Goal: Task Accomplishment & Management: Manage account settings

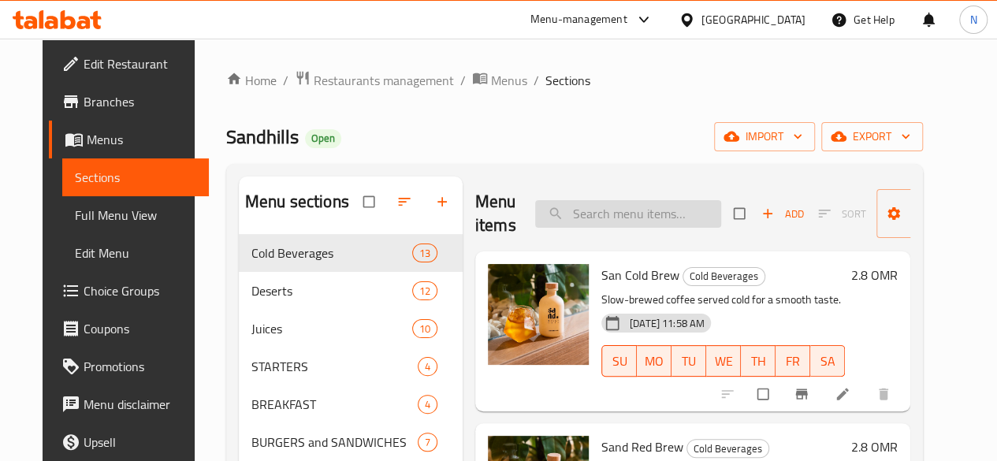
click at [535, 214] on input "search" at bounding box center [628, 214] width 186 height 28
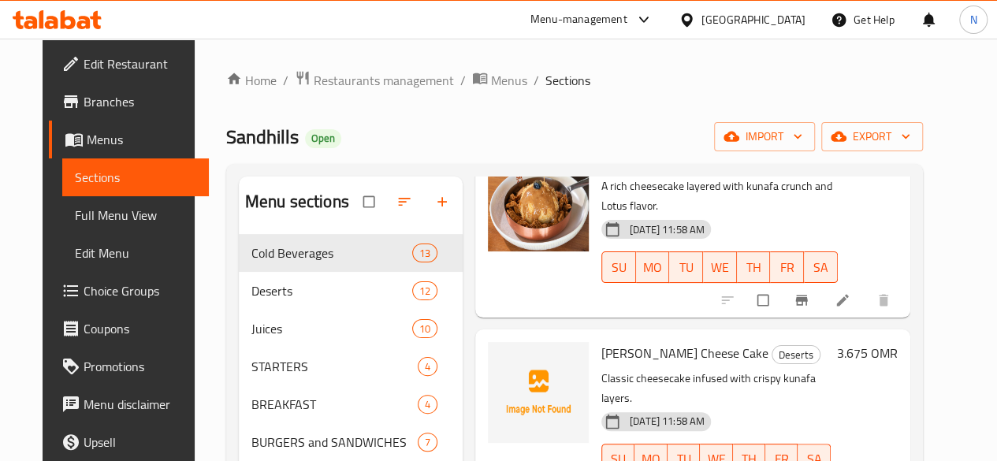
scroll to position [158, 0]
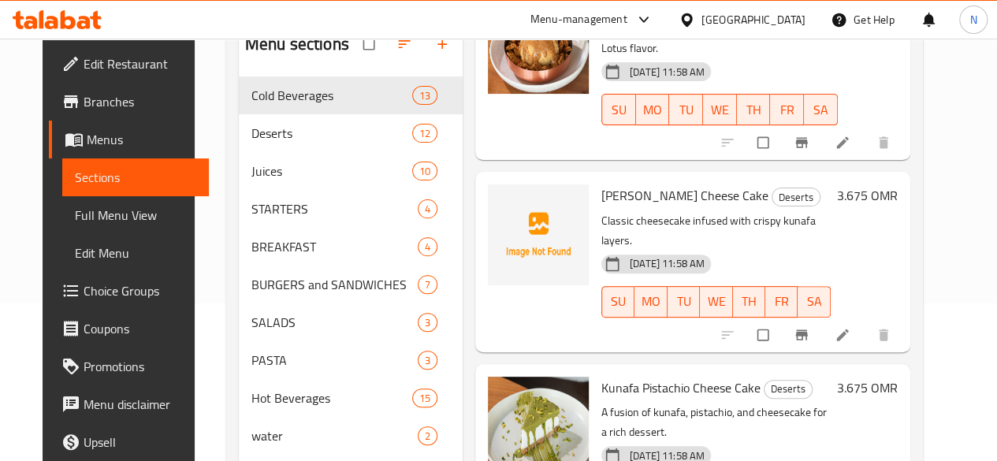
type input "kunaf"
click at [500, 199] on icon "upload picture" at bounding box center [508, 207] width 16 height 16
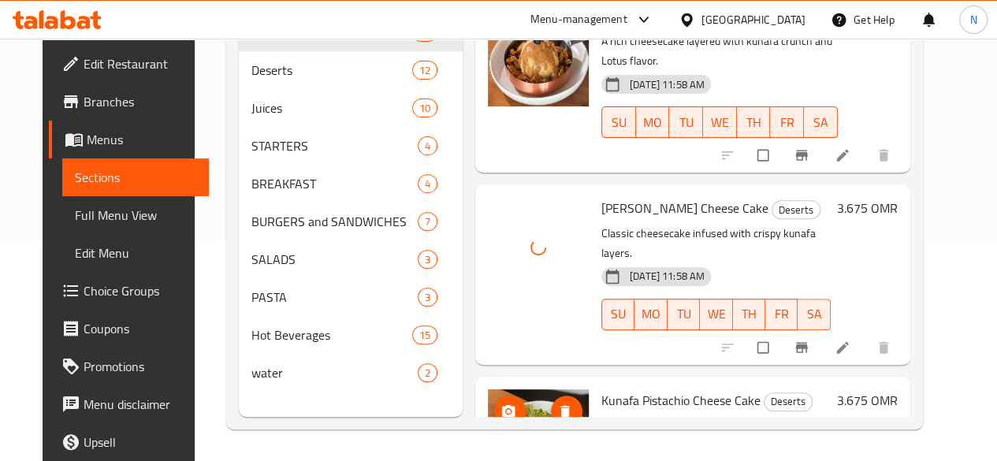
scroll to position [0, 0]
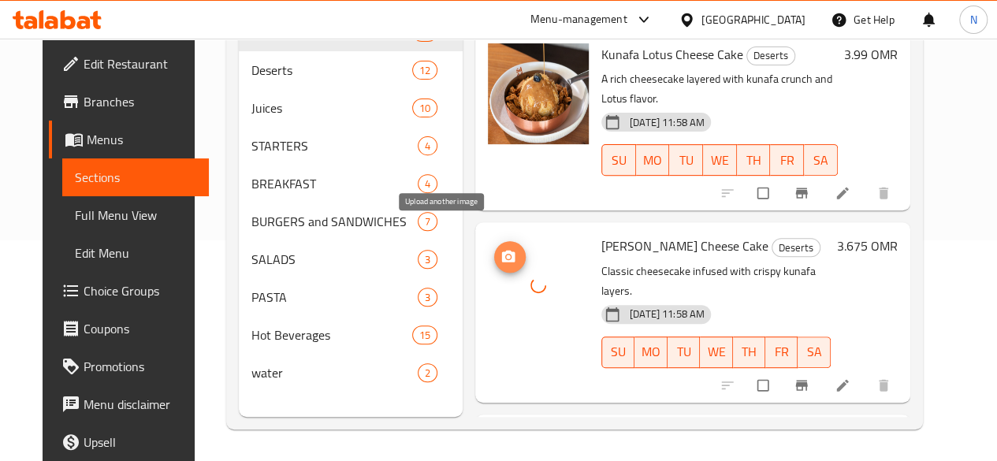
click at [500, 249] on icon "upload picture" at bounding box center [508, 257] width 16 height 16
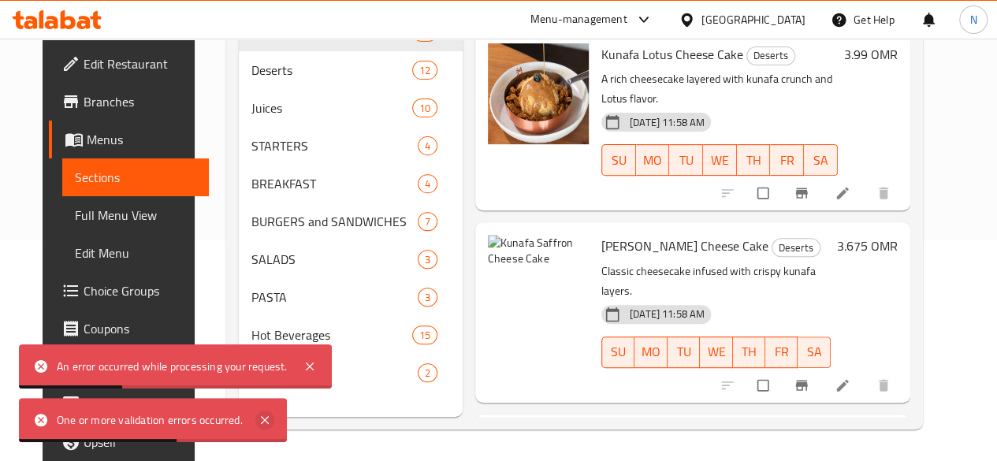
click at [268, 426] on icon at bounding box center [264, 420] width 19 height 19
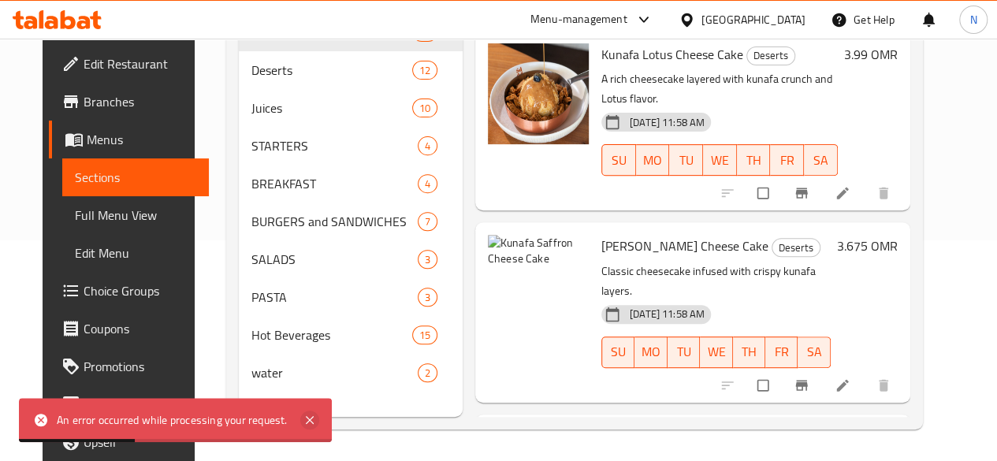
click at [303, 420] on icon at bounding box center [309, 420] width 19 height 19
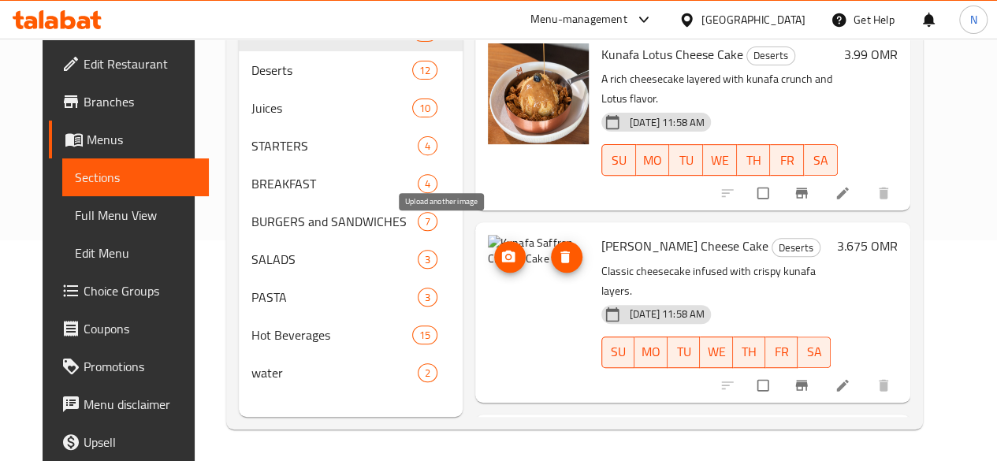
click at [502, 251] on icon "upload picture" at bounding box center [508, 257] width 13 height 12
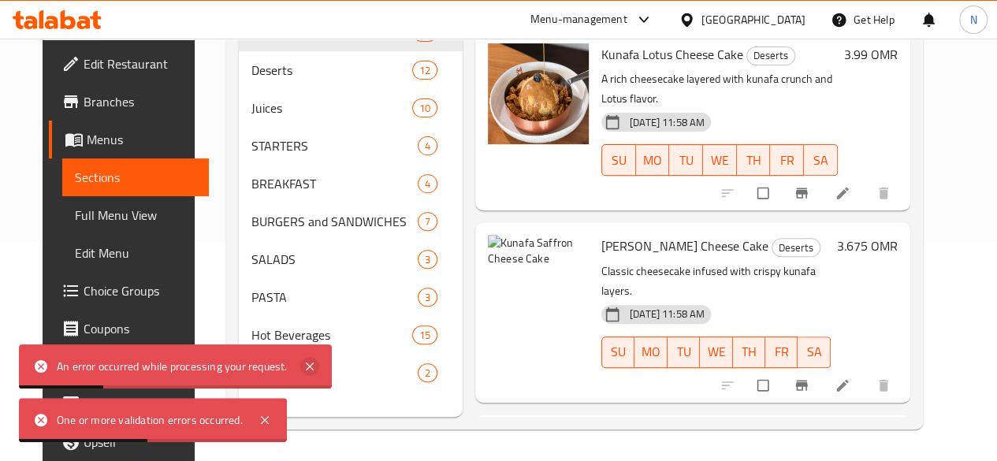
click at [304, 365] on icon at bounding box center [309, 366] width 19 height 19
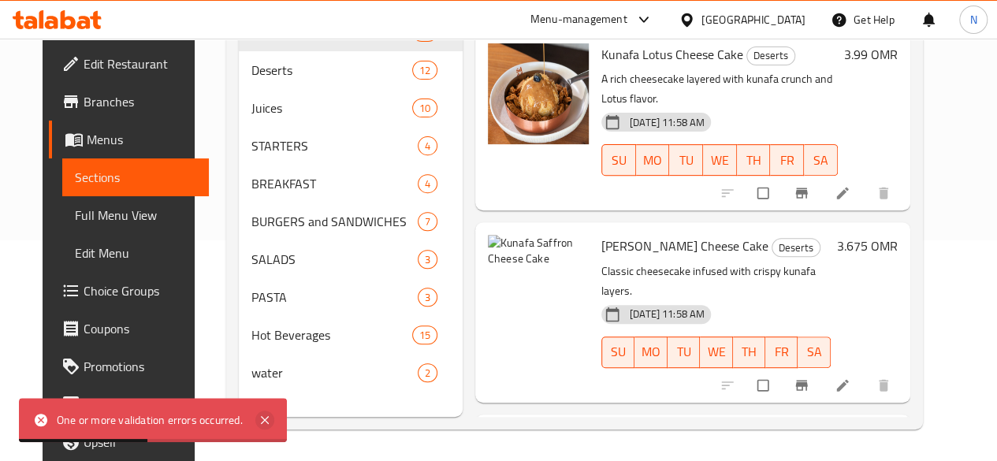
click at [257, 424] on icon at bounding box center [264, 420] width 19 height 19
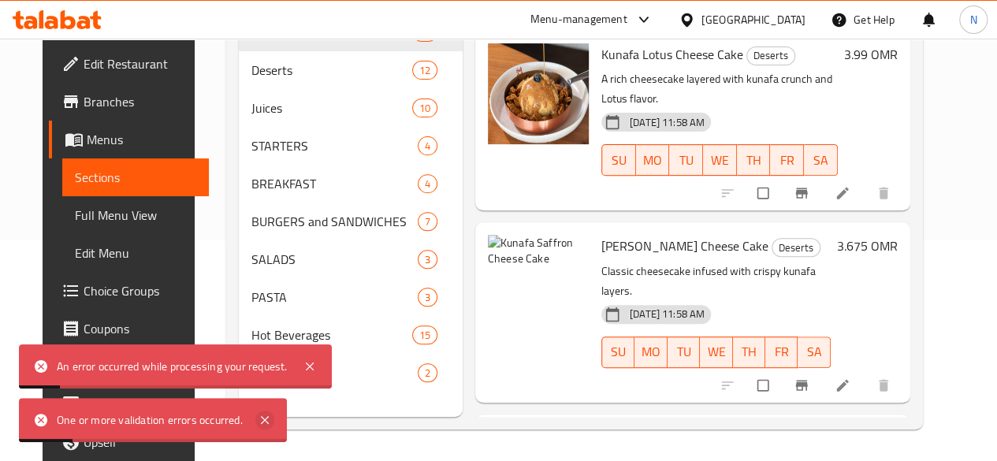
click at [265, 425] on icon at bounding box center [264, 420] width 19 height 19
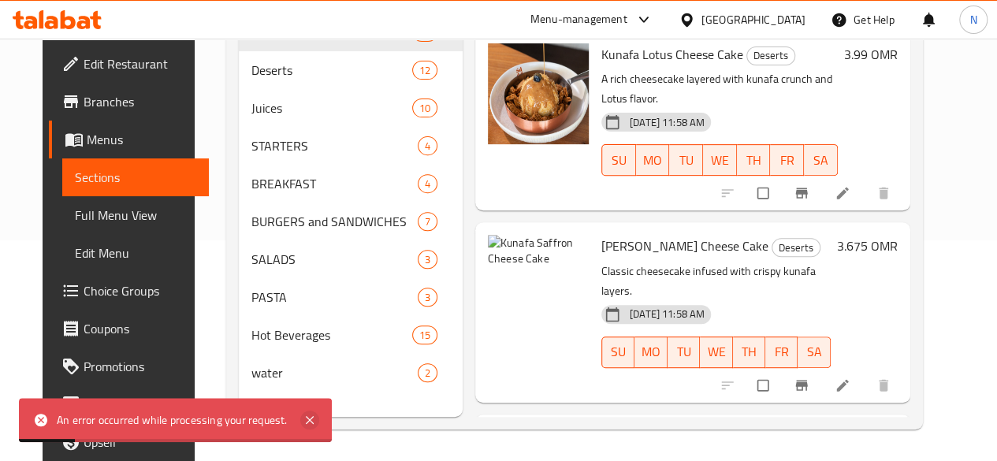
click at [317, 421] on icon at bounding box center [309, 420] width 19 height 19
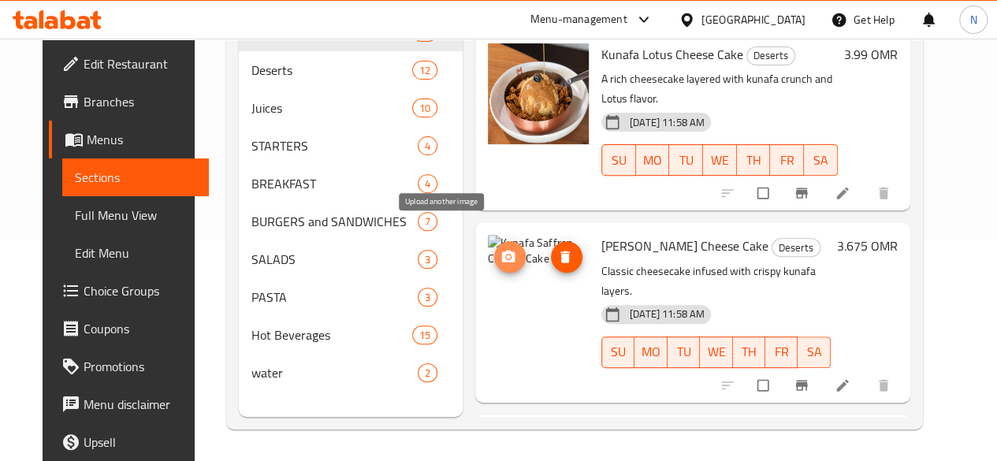
click at [502, 251] on icon "upload picture" at bounding box center [508, 257] width 13 height 12
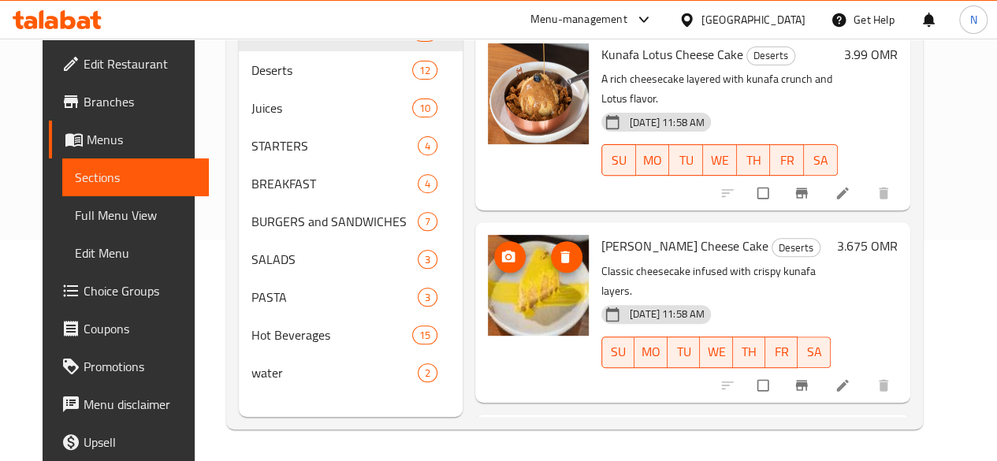
click at [488, 267] on img at bounding box center [538, 285] width 101 height 101
click at [601, 234] on span "Kunafa Saffron Cheese Cake" at bounding box center [684, 246] width 167 height 24
click at [850, 377] on icon at bounding box center [842, 385] width 16 height 16
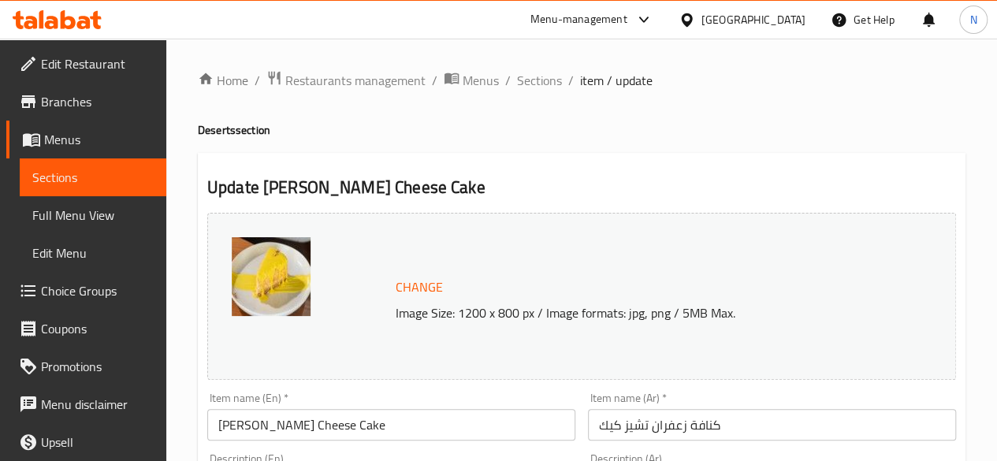
click at [247, 269] on img at bounding box center [271, 276] width 79 height 79
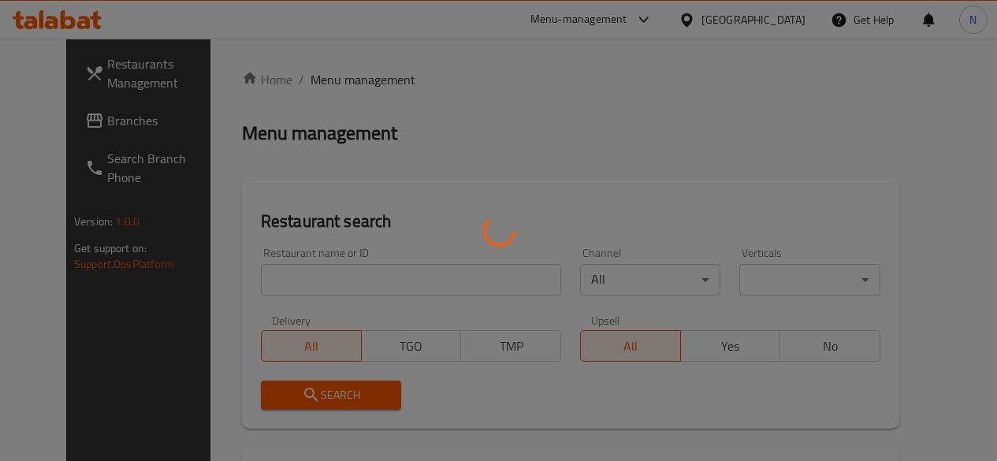
scroll to position [200, 0]
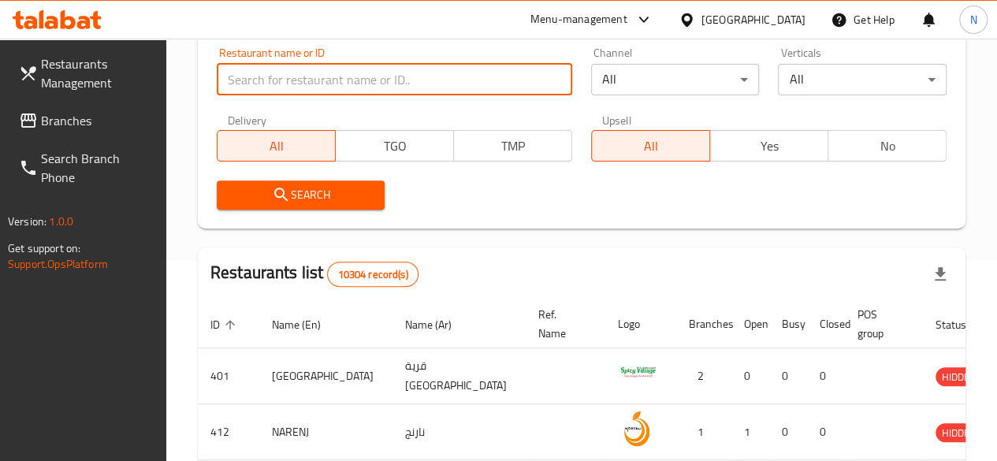
click at [282, 87] on input "search" at bounding box center [394, 80] width 355 height 32
click at [268, 67] on input "search" at bounding box center [394, 80] width 355 height 32
click at [257, 82] on input "sand hills" at bounding box center [394, 80] width 355 height 32
type input "sandhills"
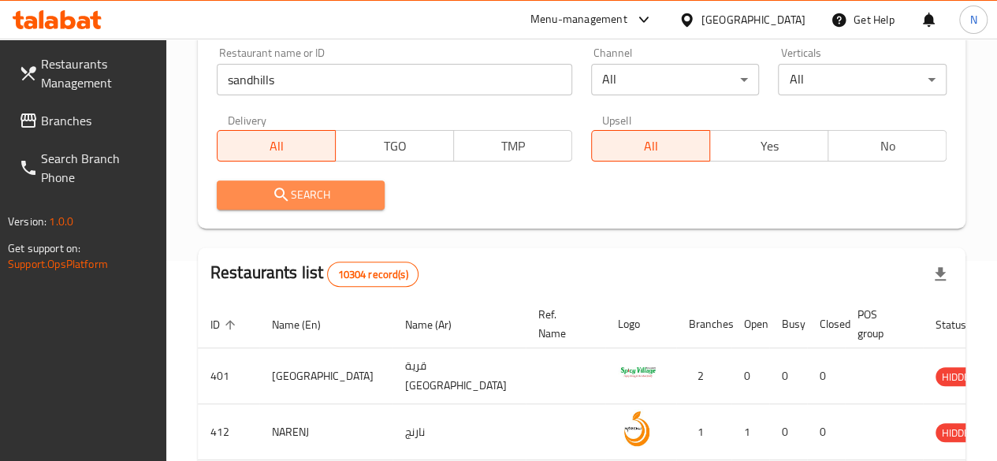
click at [300, 195] on span "Search" at bounding box center [300, 195] width 143 height 20
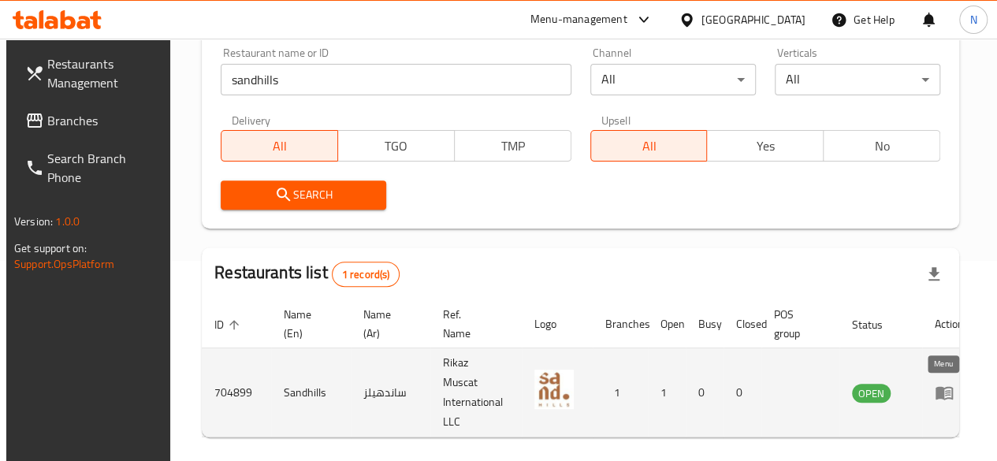
click at [936, 396] on icon "enhanced table" at bounding box center [943, 393] width 17 height 13
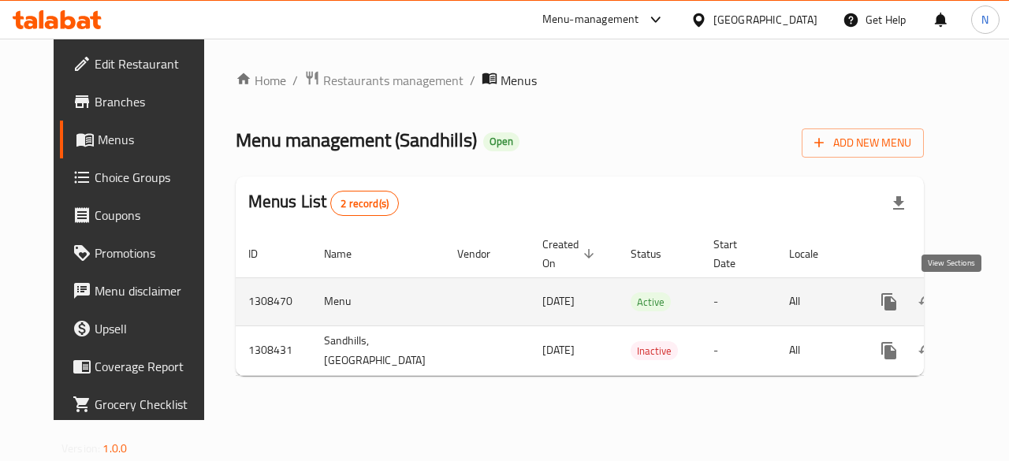
click at [993, 302] on icon "enhanced table" at bounding box center [1002, 301] width 19 height 19
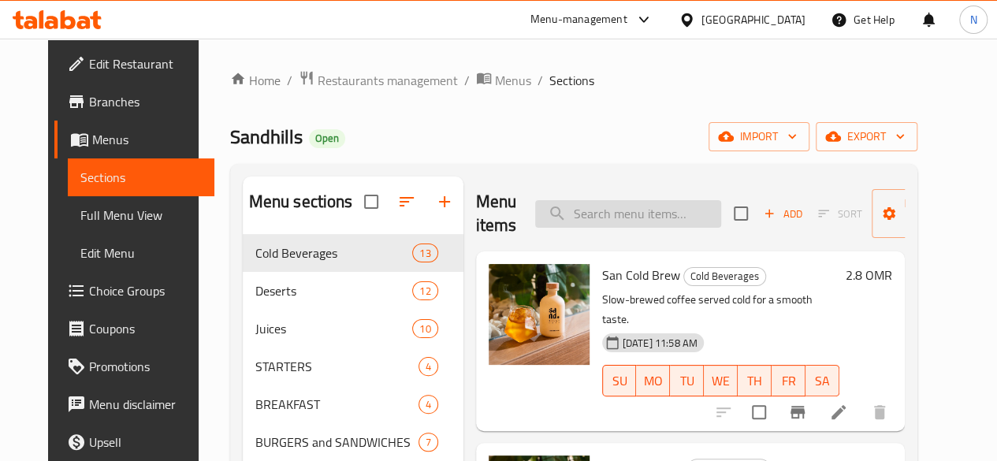
click at [559, 210] on input "search" at bounding box center [628, 214] width 186 height 28
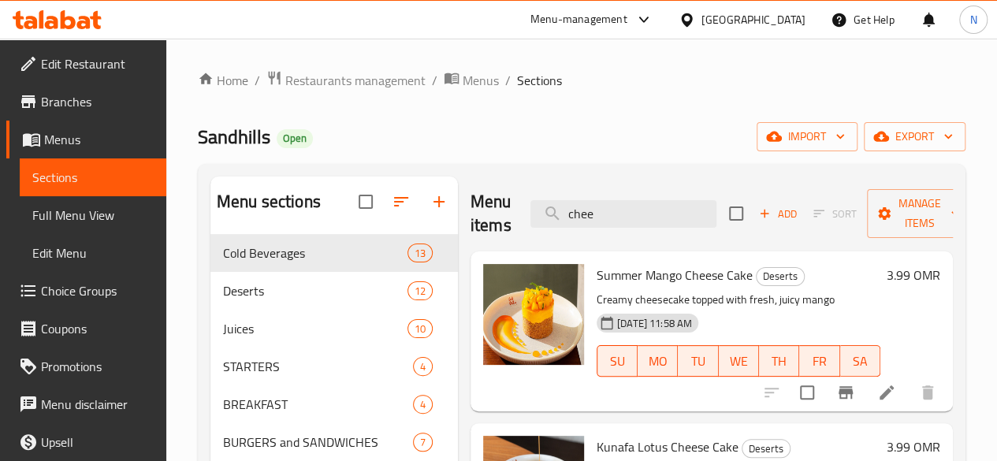
click at [470, 213] on div "Menu items chee Add Sort Manage items" at bounding box center [711, 213] width 482 height 75
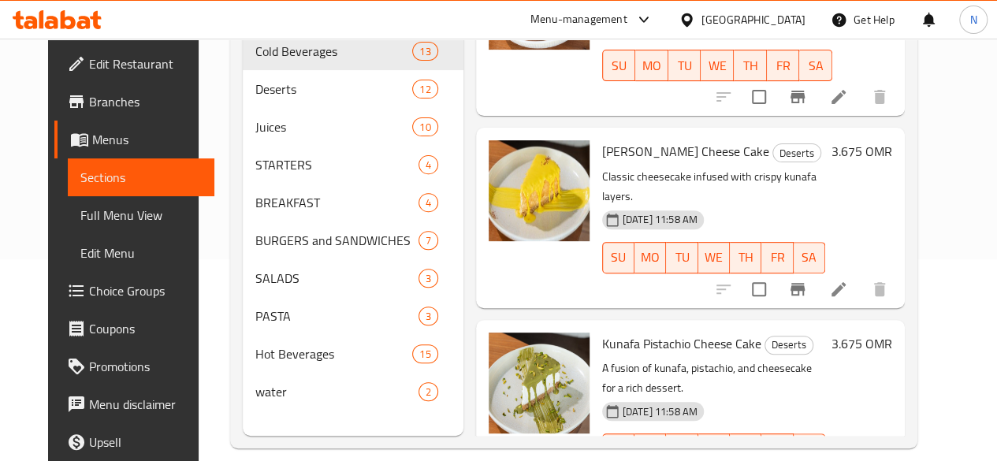
scroll to position [225, 0]
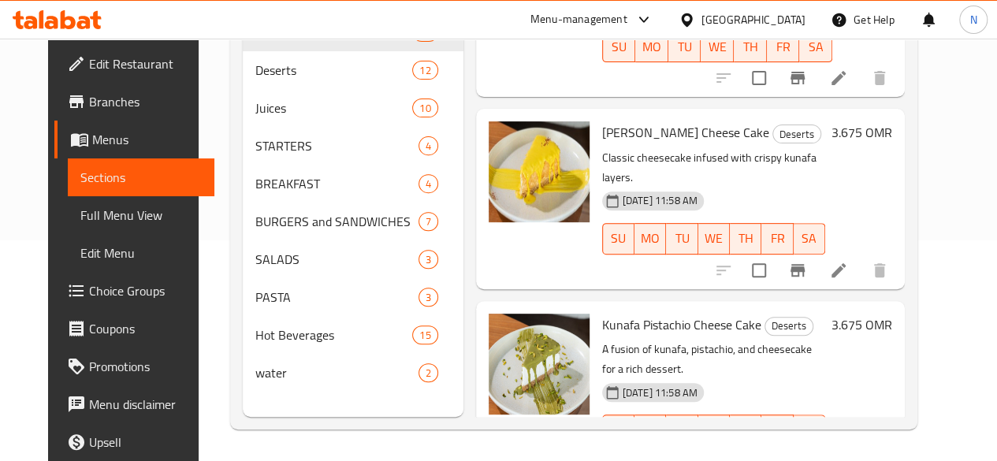
type input "kunaf"
click at [503, 136] on icon "upload picture" at bounding box center [511, 143] width 16 height 14
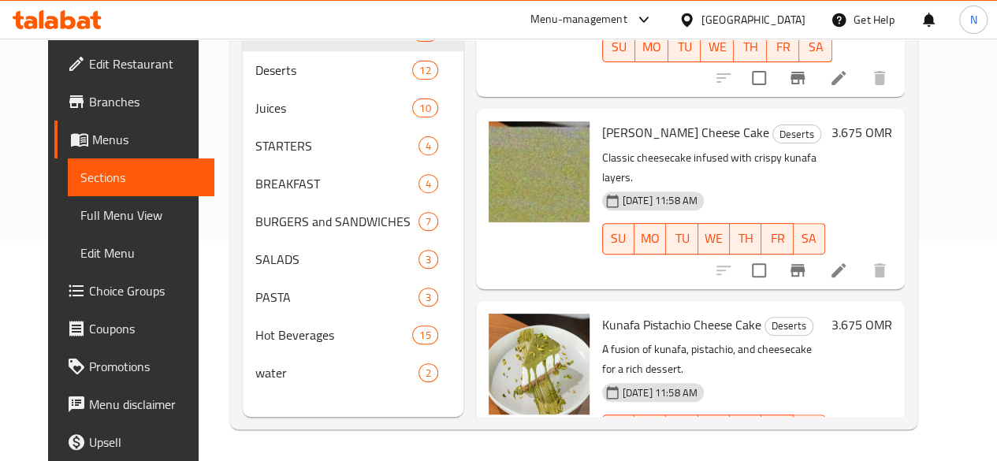
scroll to position [0, 0]
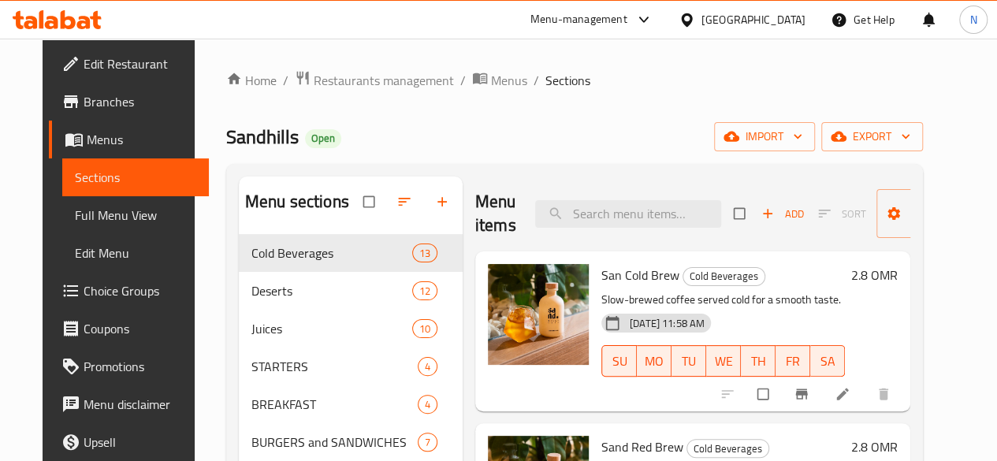
click at [565, 146] on div "Sandhills Open import export" at bounding box center [574, 136] width 697 height 29
click at [535, 210] on input "search" at bounding box center [628, 214] width 186 height 28
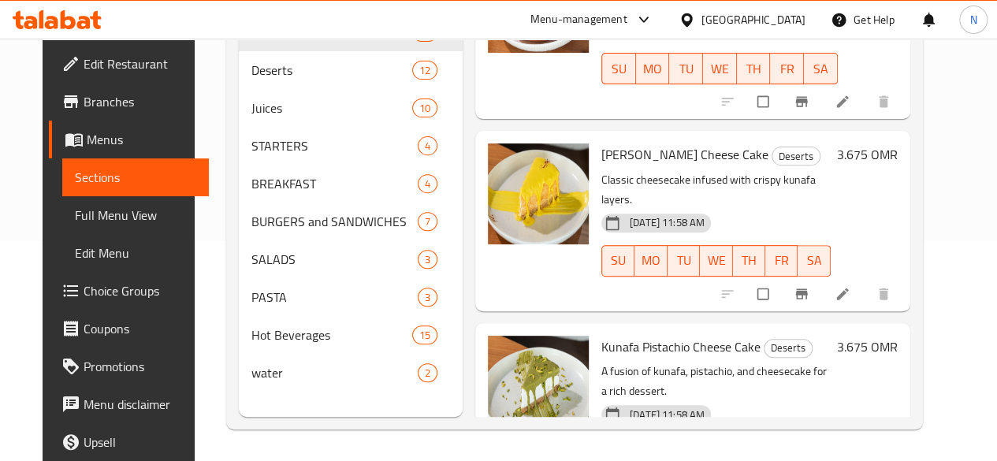
scroll to position [113, 0]
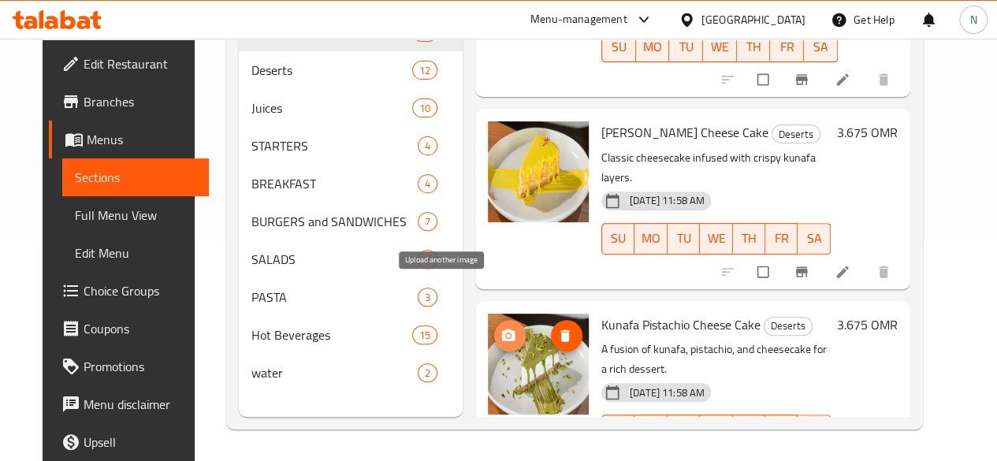
click at [500, 328] on icon "upload picture" at bounding box center [508, 336] width 16 height 16
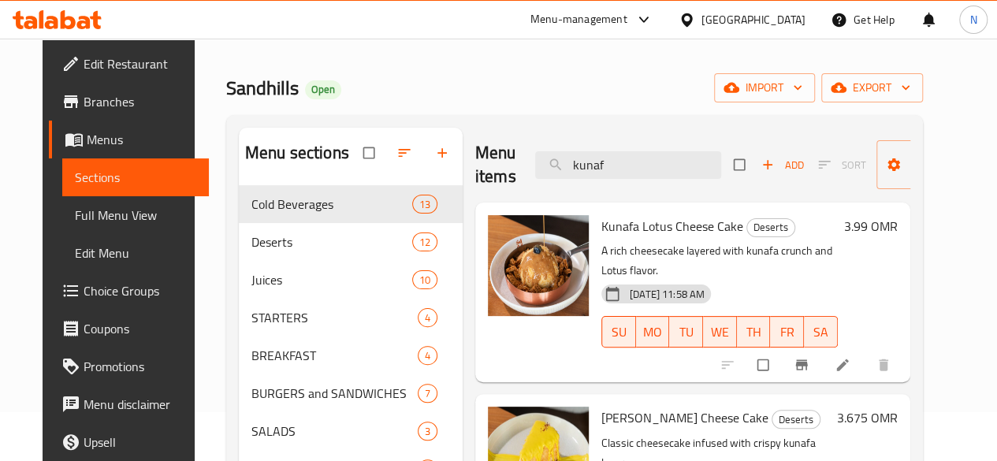
scroll to position [0, 0]
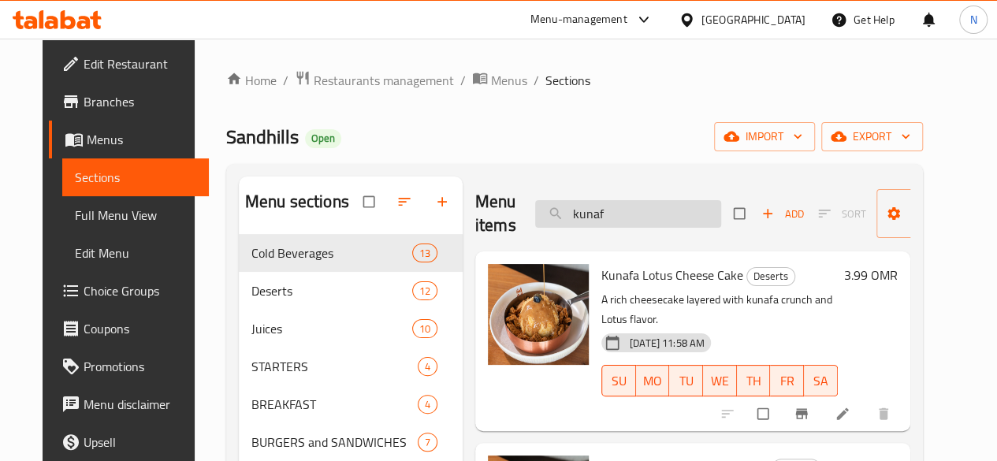
click at [556, 218] on input "kunaf" at bounding box center [628, 214] width 186 height 28
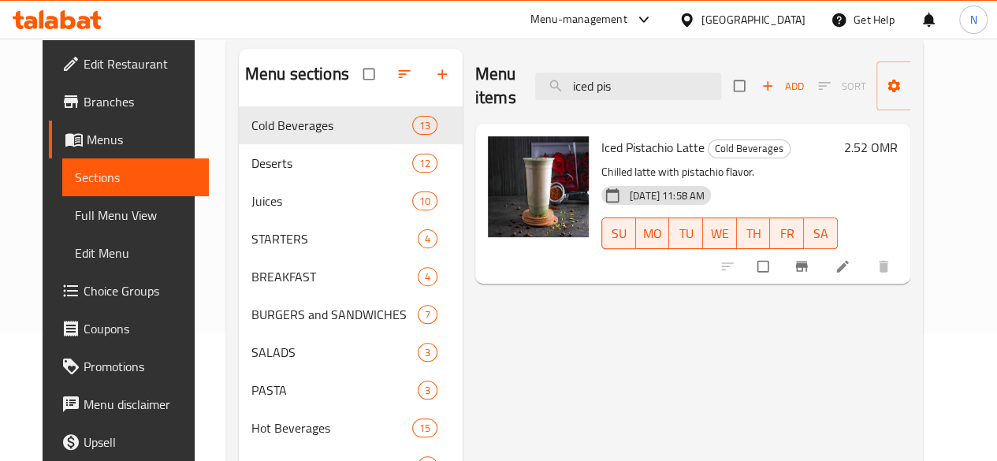
scroll to position [158, 0]
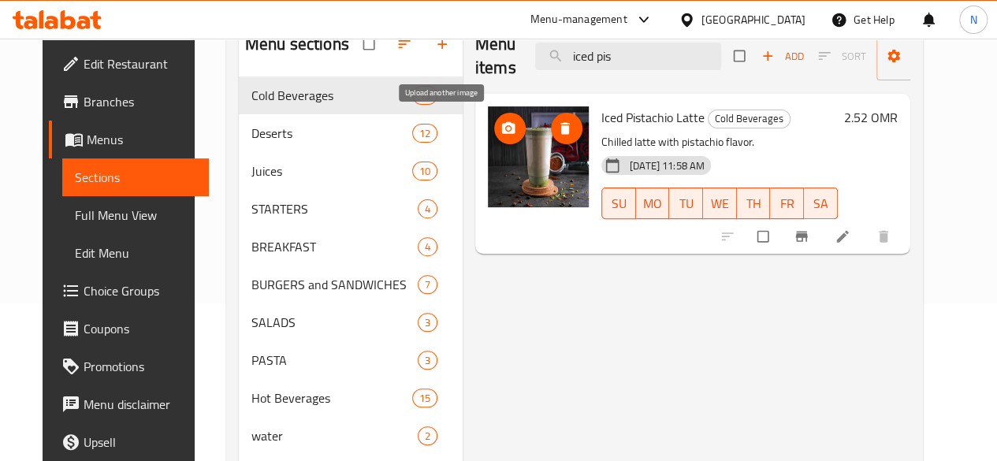
type input "iced pis"
click at [500, 135] on icon "upload picture" at bounding box center [508, 129] width 16 height 16
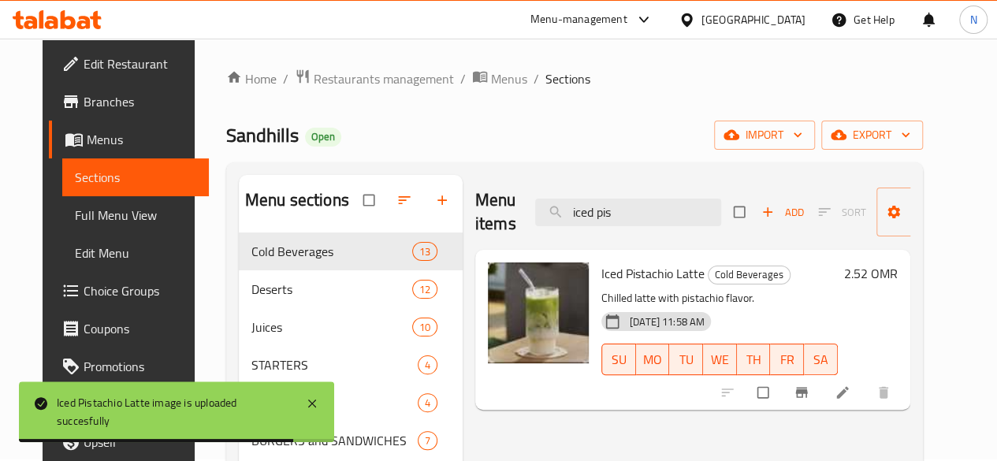
scroll to position [0, 0]
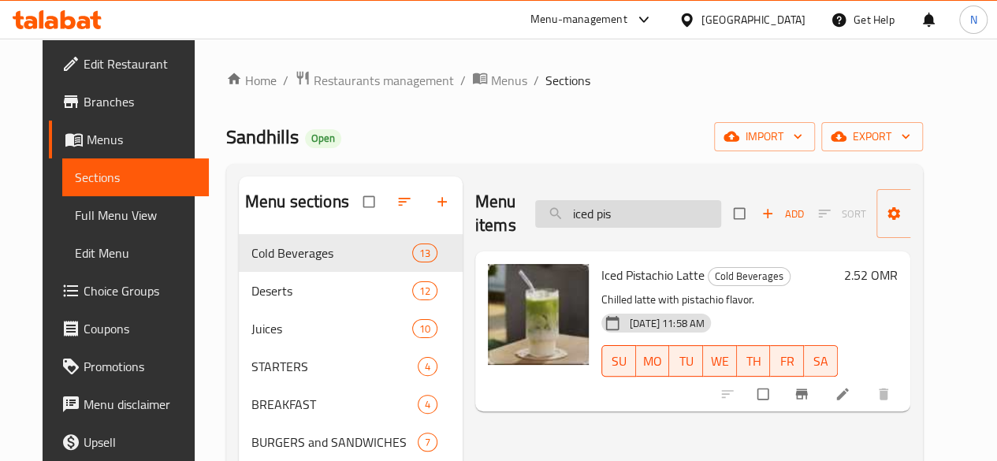
click at [592, 213] on input "iced pis" at bounding box center [628, 214] width 186 height 28
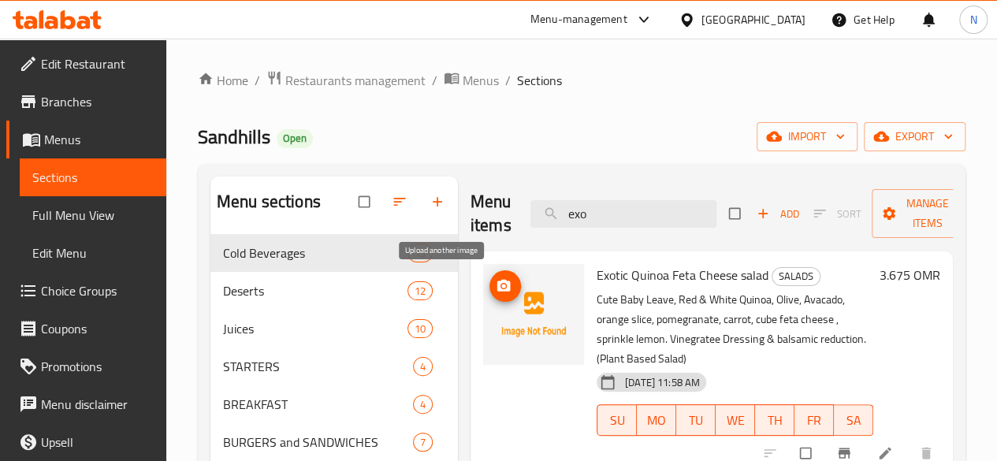
click at [496, 279] on icon "upload picture" at bounding box center [504, 286] width 16 height 16
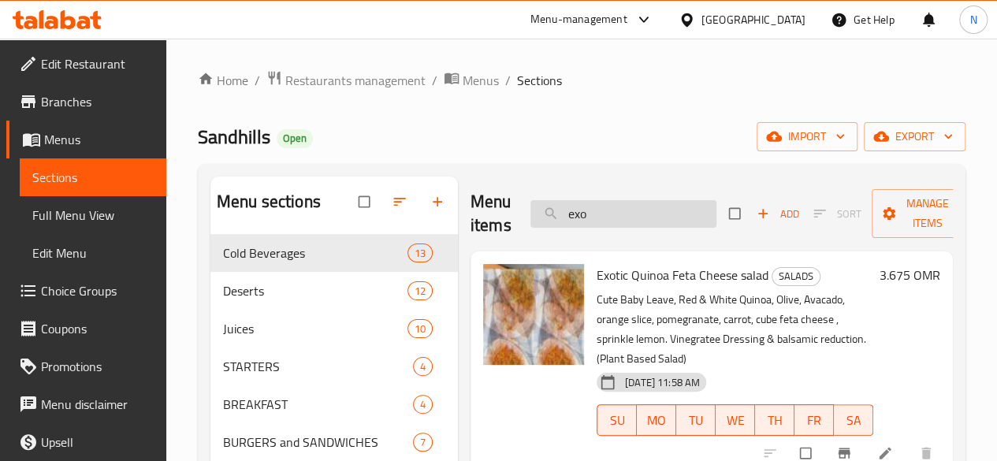
click at [553, 215] on input "exo" at bounding box center [623, 214] width 186 height 28
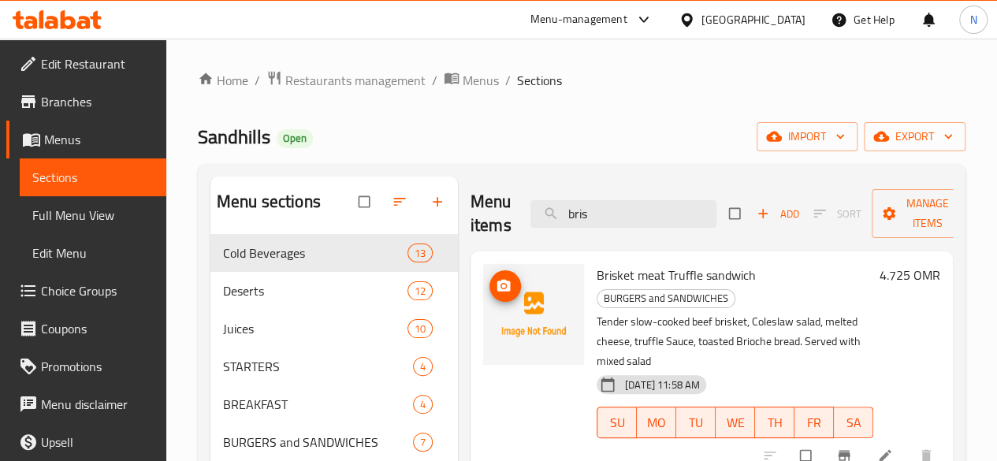
click at [496, 291] on icon "upload picture" at bounding box center [504, 286] width 16 height 16
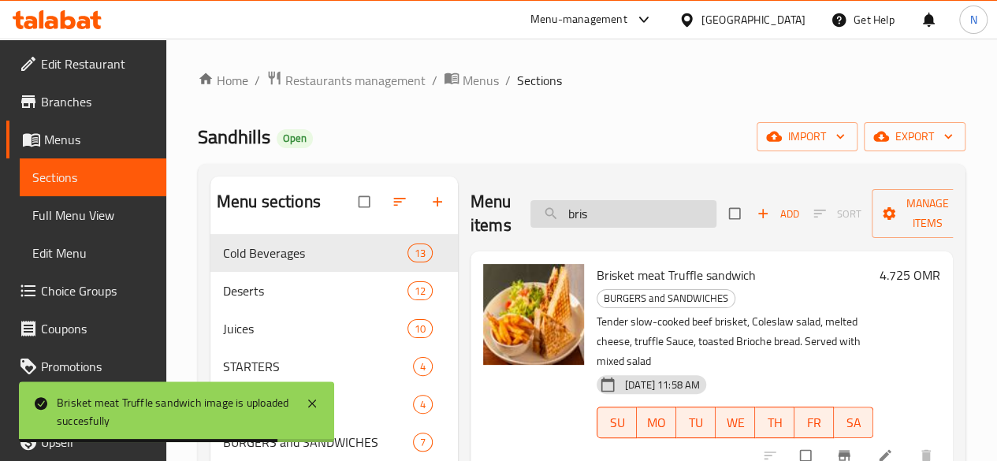
click at [565, 214] on input "bris" at bounding box center [623, 214] width 186 height 28
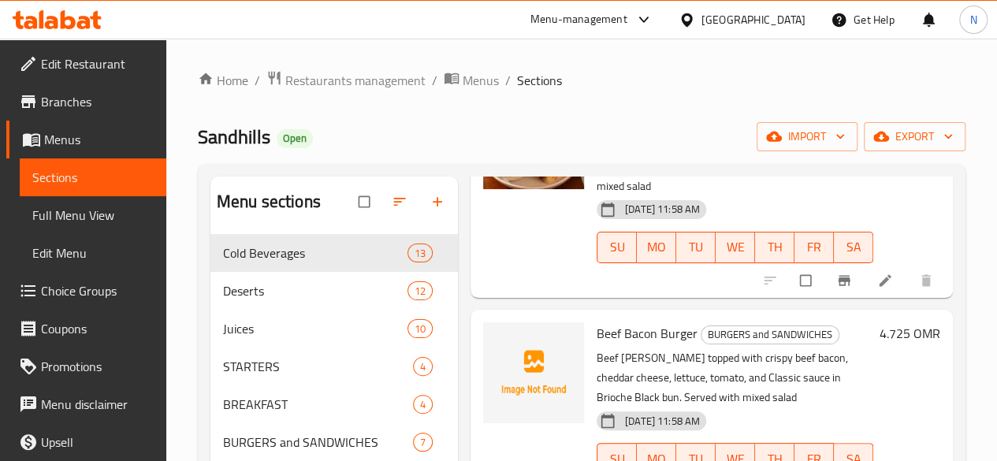
scroll to position [404, 0]
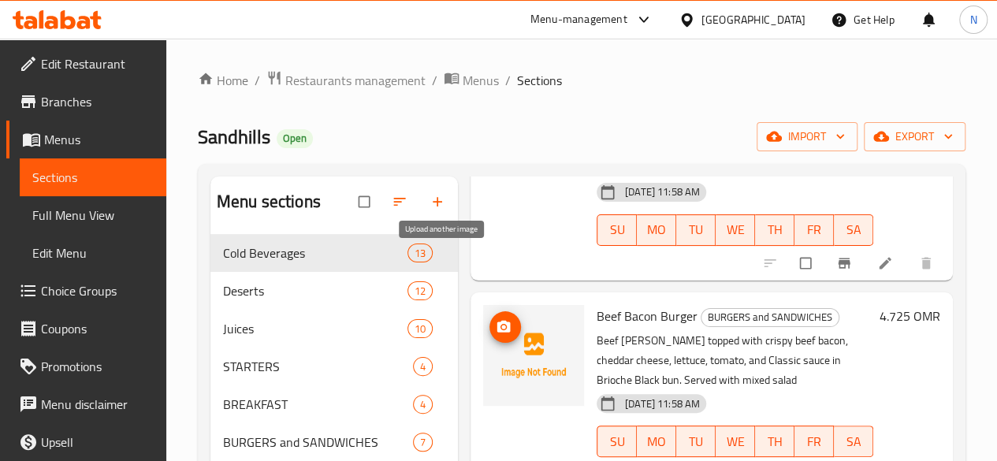
type input "beef"
click at [496, 319] on icon "upload picture" at bounding box center [504, 327] width 16 height 16
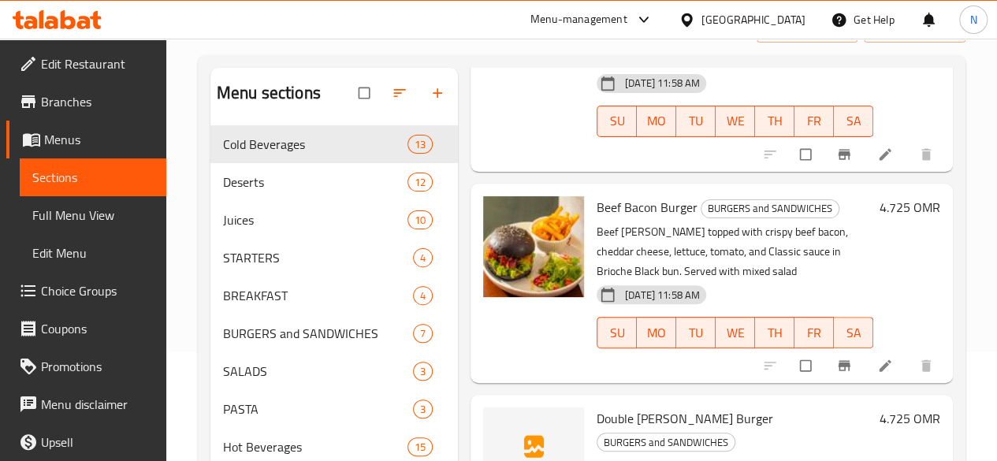
scroll to position [225, 0]
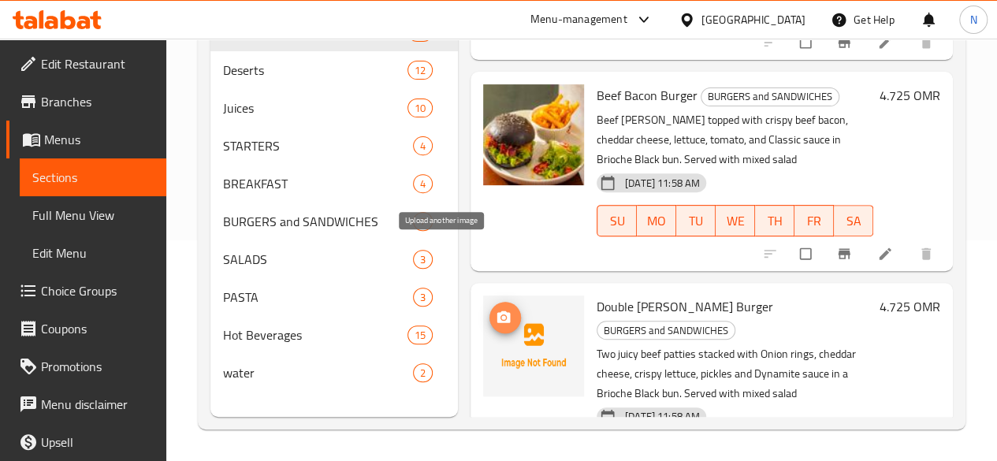
click at [497, 311] on icon "upload picture" at bounding box center [503, 317] width 13 height 12
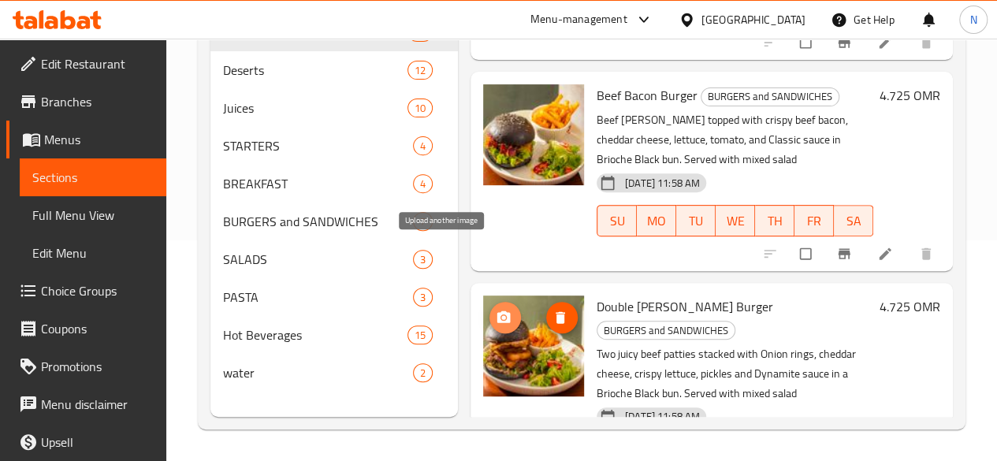
click at [496, 310] on icon "upload picture" at bounding box center [504, 318] width 16 height 16
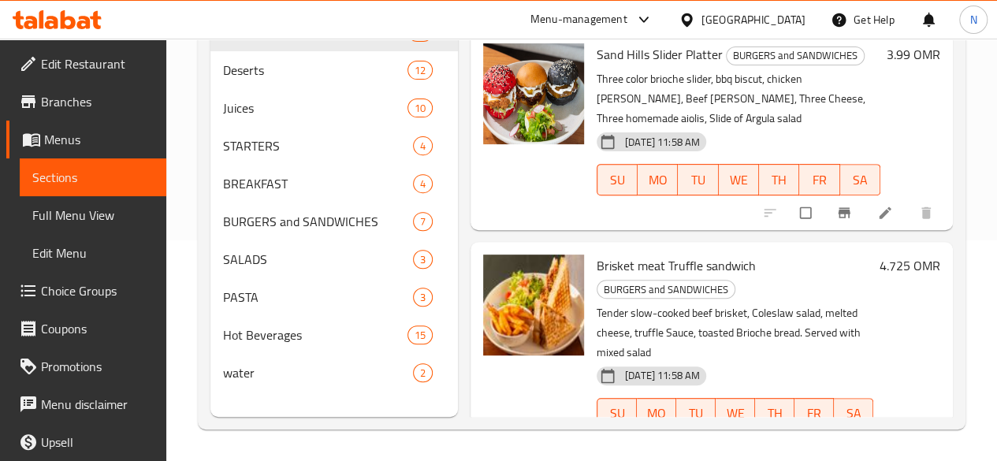
scroll to position [0, 0]
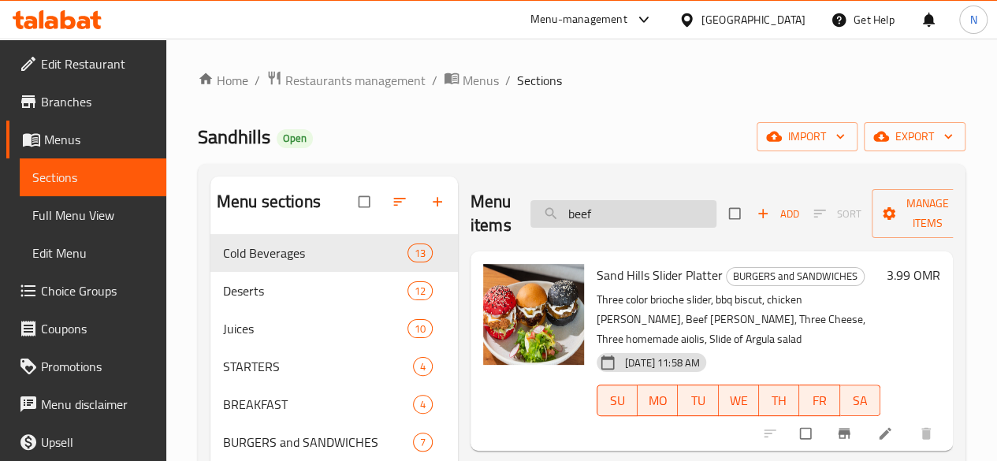
click at [561, 221] on input "beef" at bounding box center [623, 214] width 186 height 28
click at [563, 217] on input "beef" at bounding box center [623, 214] width 186 height 28
click at [558, 213] on input "beef" at bounding box center [623, 214] width 186 height 28
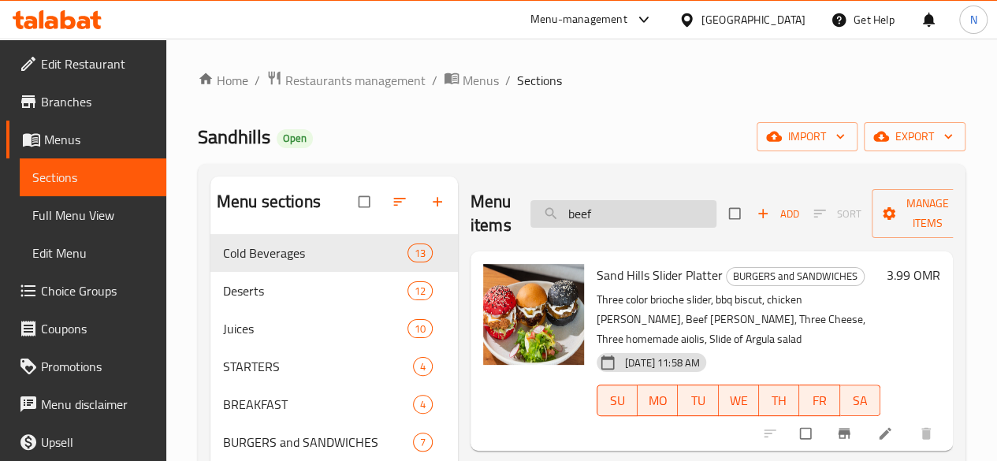
click at [558, 213] on input "beef" at bounding box center [623, 214] width 186 height 28
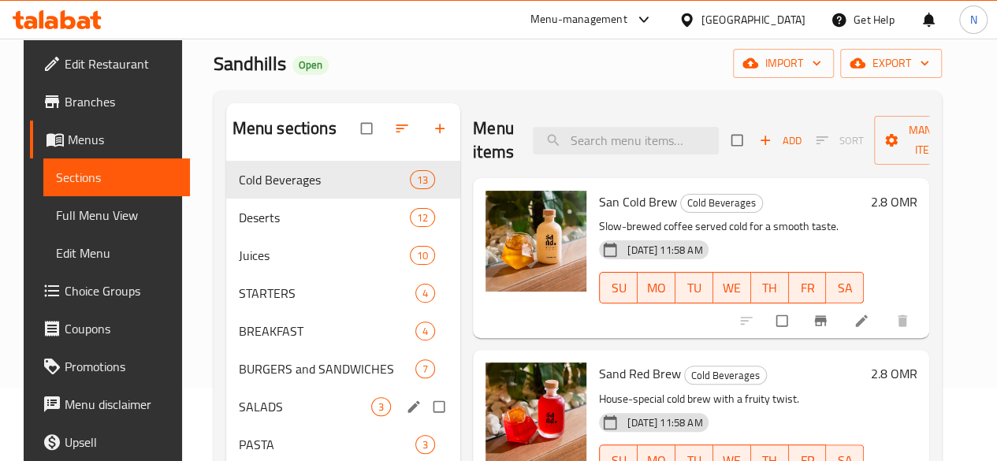
scroll to position [225, 0]
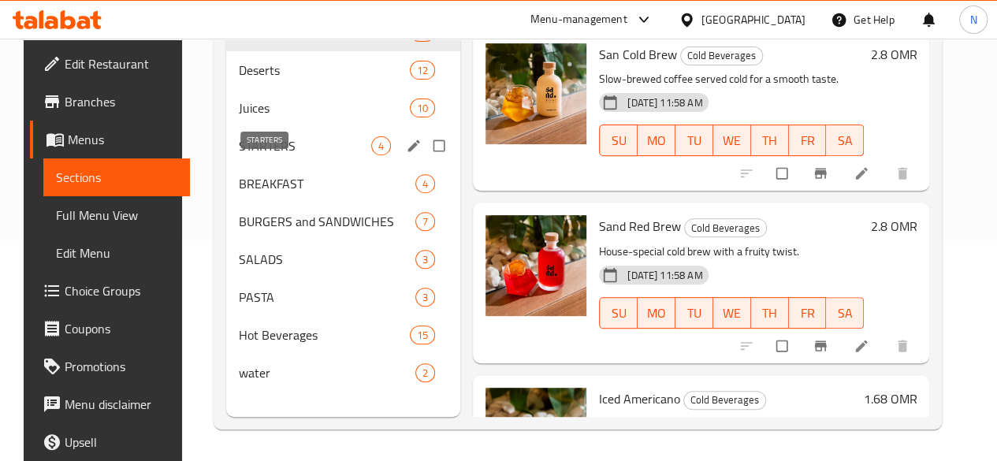
click at [265, 155] on span "STARTERS" at bounding box center [305, 145] width 132 height 19
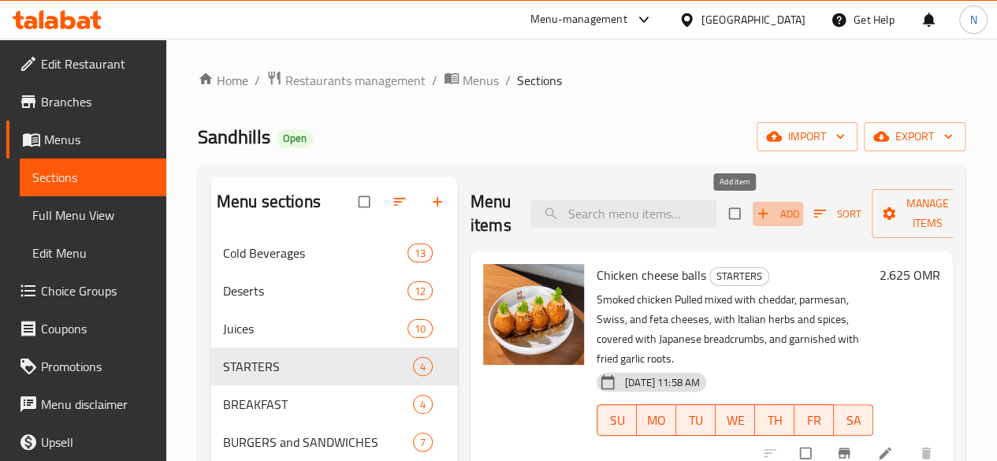
click at [756, 220] on span "Add" at bounding box center [777, 214] width 43 height 18
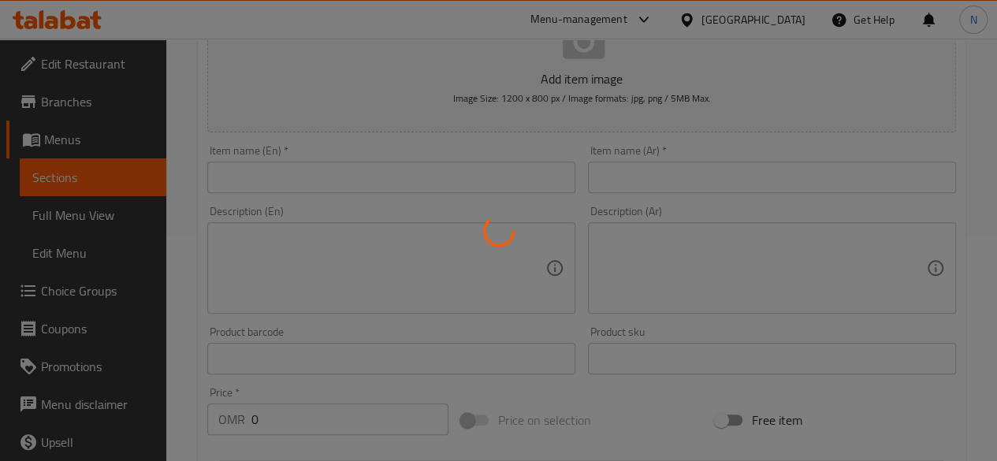
scroll to position [236, 0]
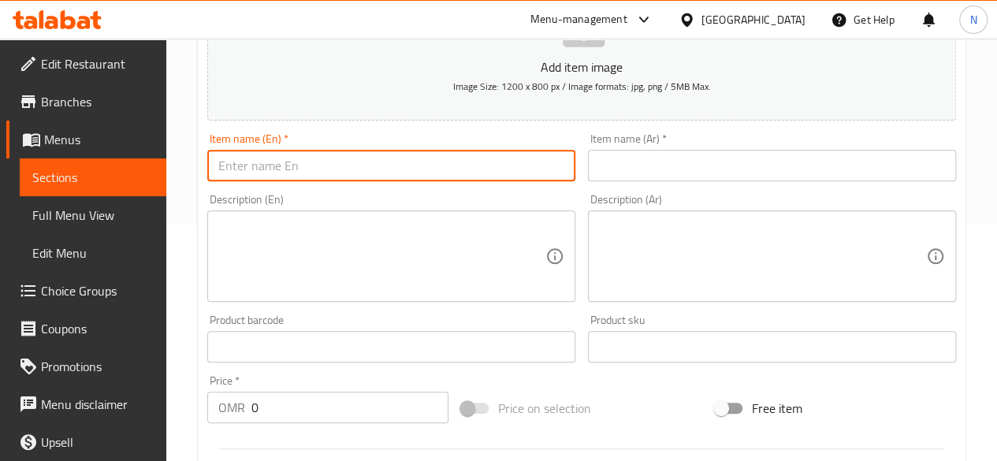
click at [277, 167] on input "text" at bounding box center [391, 166] width 368 height 32
paste input "Dynamite fries"
type input "Dynamite fries"
click at [648, 167] on input "text" at bounding box center [772, 166] width 368 height 32
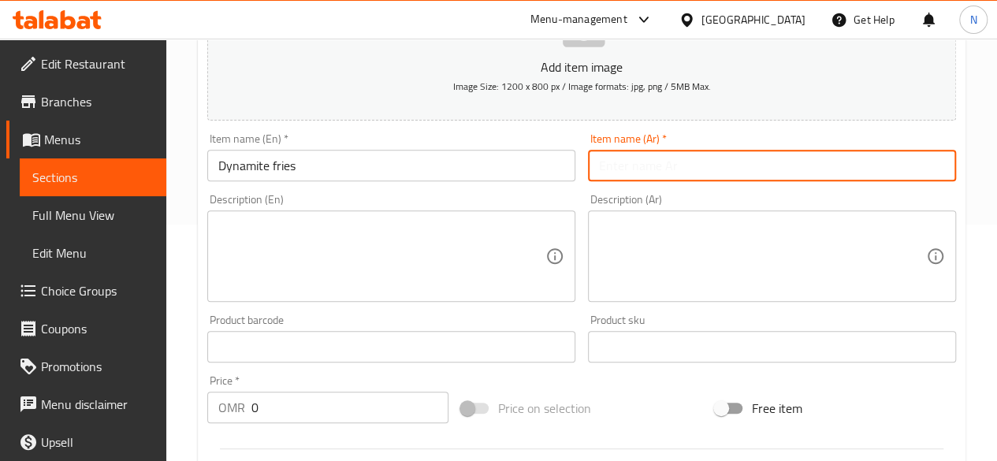
paste input "بطاطس ديناميت"
type input "بطاطس ديناميت"
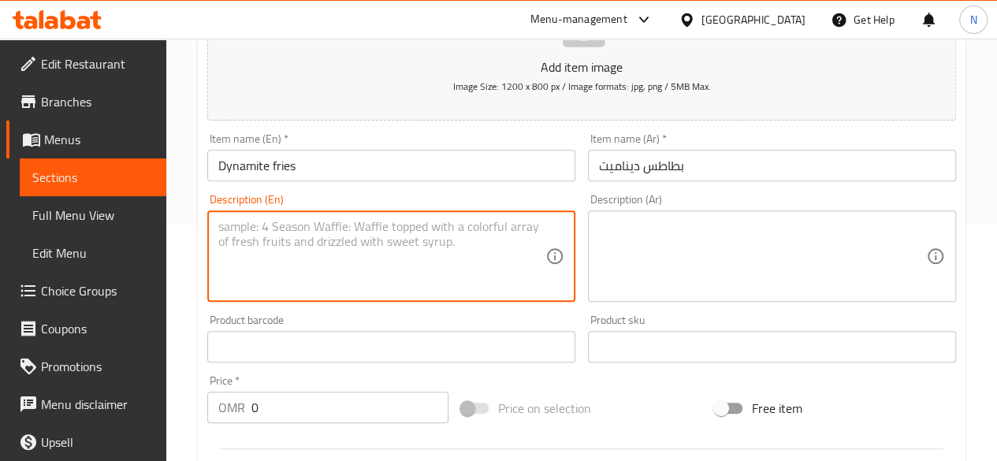
click at [341, 248] on textarea at bounding box center [381, 256] width 327 height 75
paste textarea "بطاطس مقلية ذهبية مقرمشة محشوة بصلصة ديناميت حارة، ولحم مقدد مقرمش، وجبن ذائب، …"
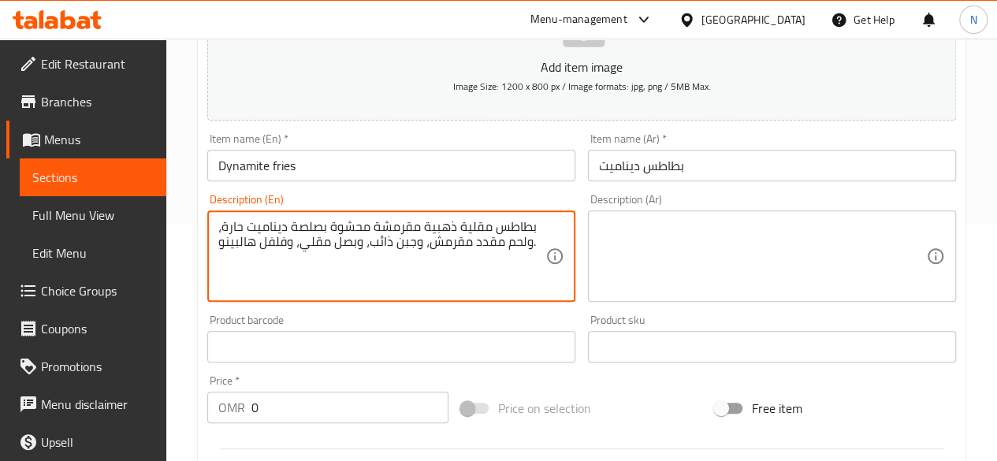
click at [621, 249] on textarea at bounding box center [762, 256] width 327 height 75
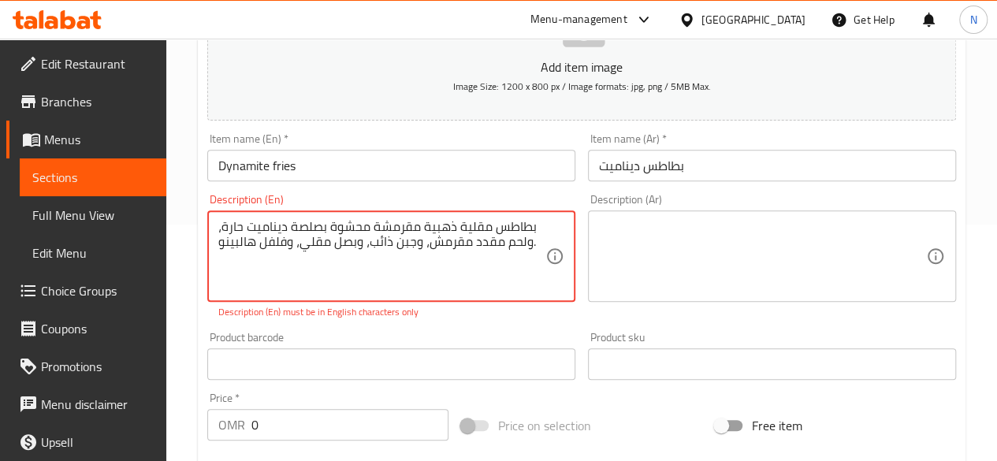
click at [470, 240] on textarea "بطاطس مقلية ذهبية مقرمشة محشوة بصلصة ديناميت حارة، ولحم مقدد مقرمش، وجبن ذائب، …" at bounding box center [381, 256] width 327 height 75
paste textarea ""Crispy golden friesloaded with spicy dynamite sauce,Crispy Bacon, melted chees…"
type textarea ""Crispy golden friesloaded with spicy dynamite sauce,Crispy Bacon, melted chees…"
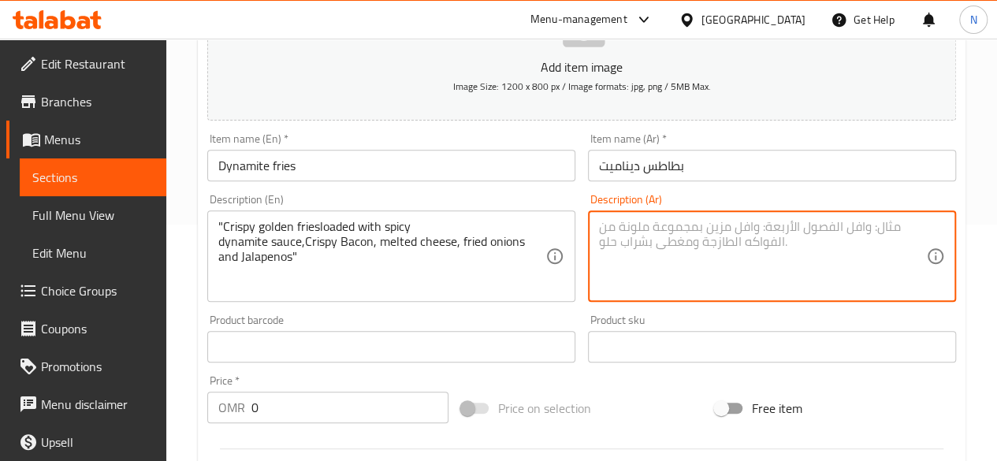
click at [627, 240] on textarea at bounding box center [762, 256] width 327 height 75
paste textarea "بطاطس مقلية ذهبية مقرمشة محشوة بصلصة ديناميت حارة، ولحم مقدد مقرمش، وجبن ذائب، …"
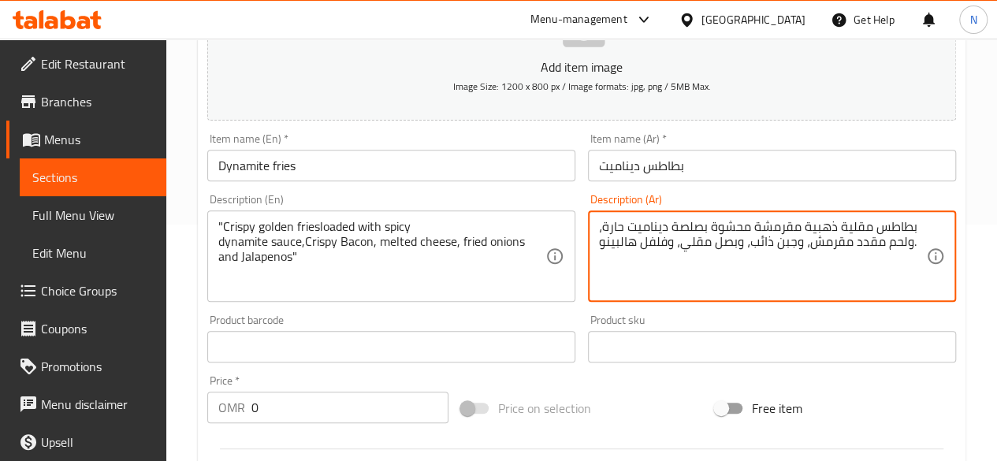
scroll to position [394, 0]
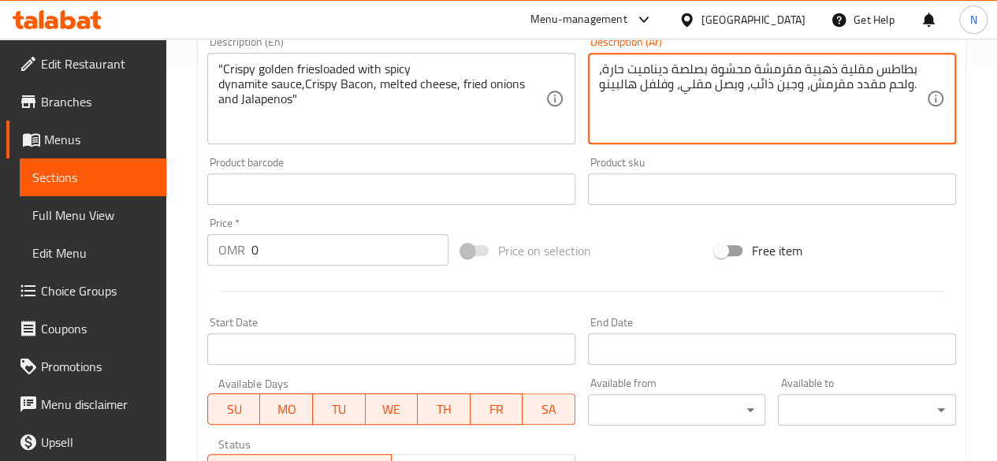
type textarea "بطاطس مقلية ذهبية مقرمشة محشوة بصلصة ديناميت حارة، ولحم مقدد مقرمش، وجبن ذائب، …"
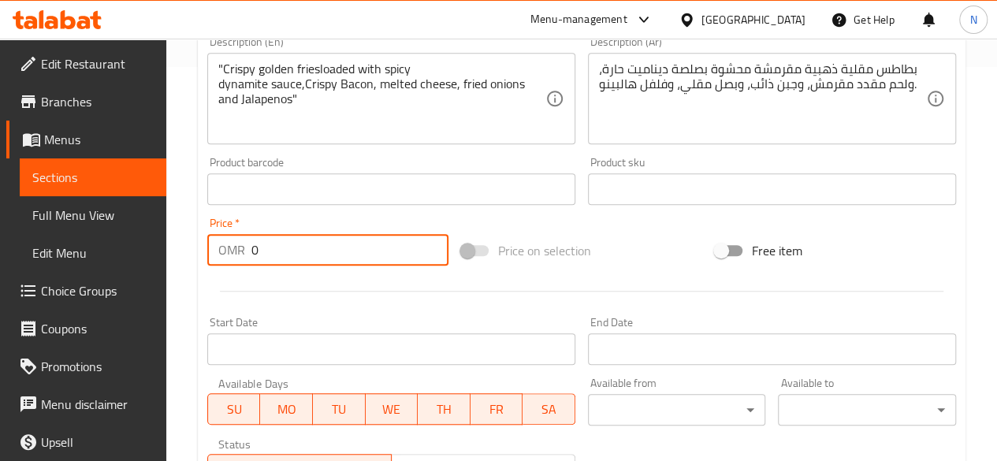
click at [286, 250] on input "0" at bounding box center [349, 250] width 197 height 32
paste input "3.465"
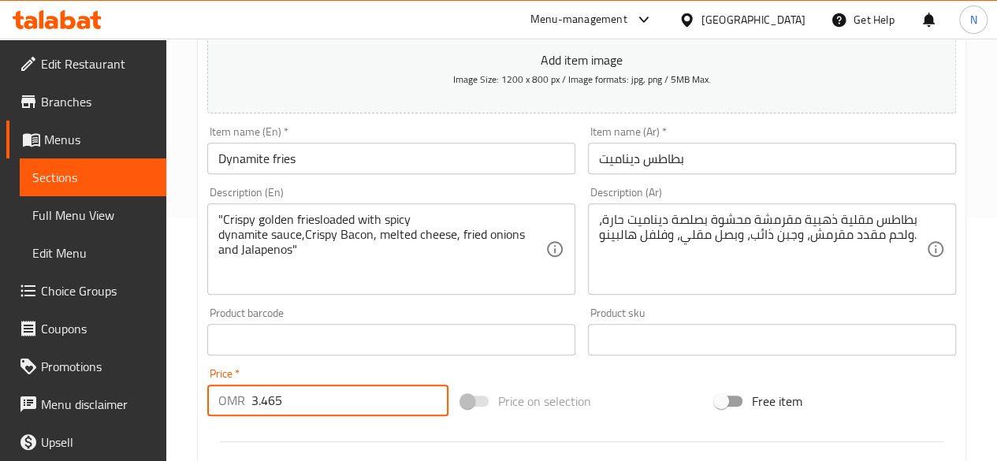
scroll to position [0, 0]
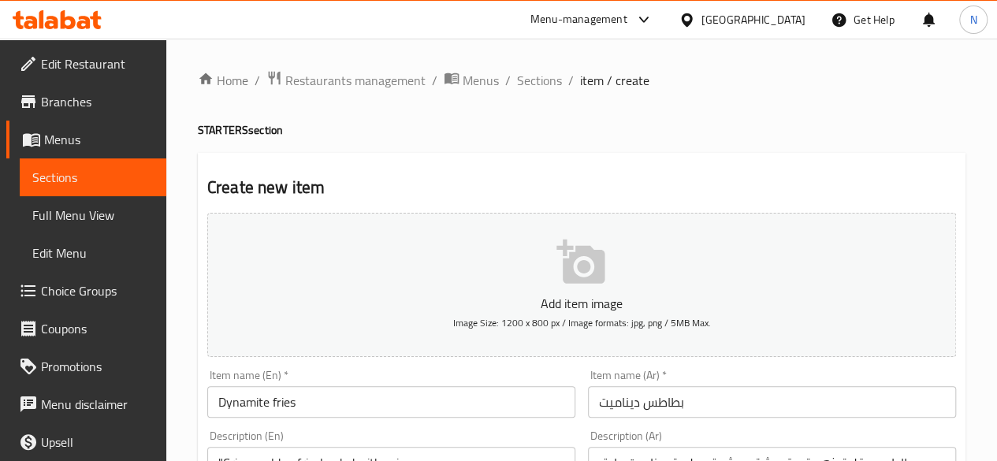
type input "3.465"
click at [563, 297] on p "Add item image" at bounding box center [582, 303] width 700 height 19
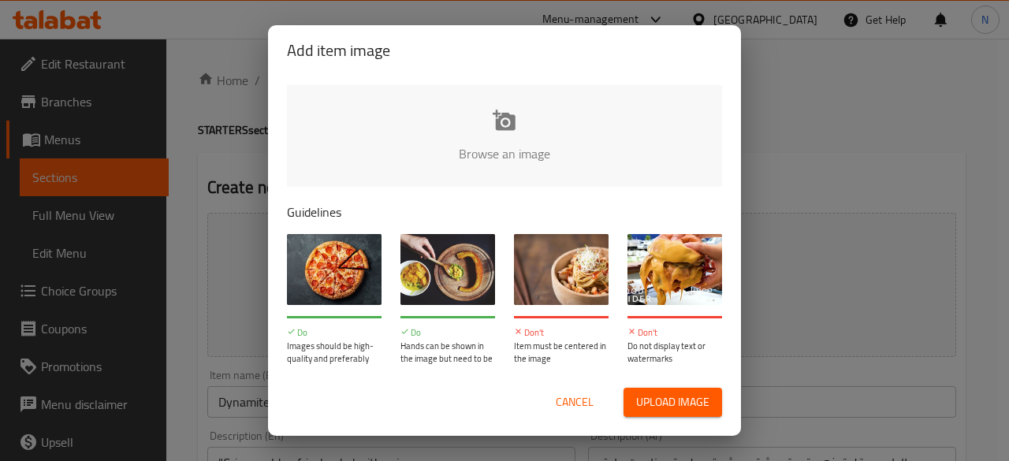
type input "C:\fakepath\Dynamite Fries.jpg"
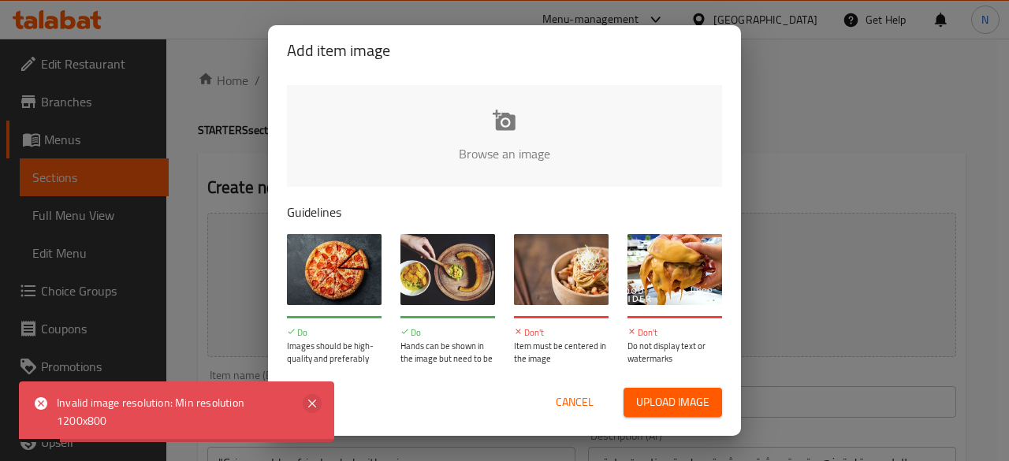
click at [310, 403] on icon at bounding box center [312, 403] width 19 height 19
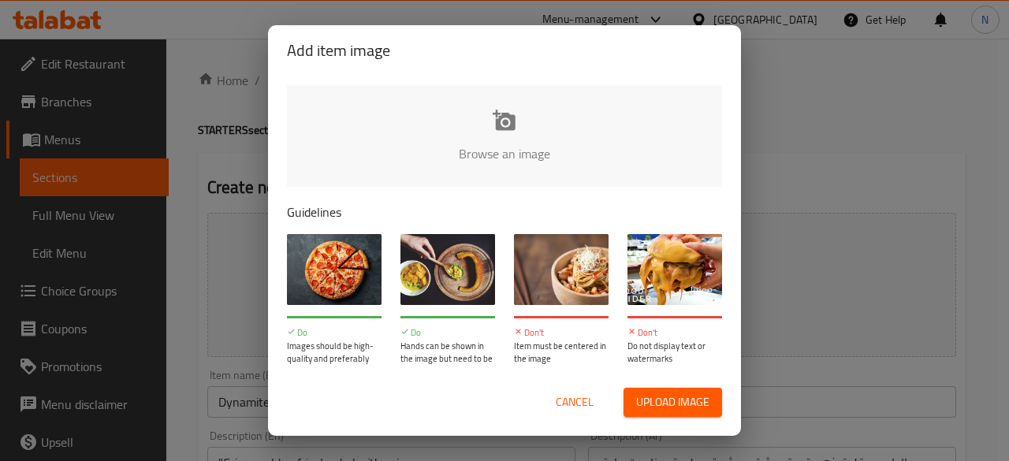
click at [794, 160] on div "Add item image Browse an image Guidelines Do Images should be high-quality and …" at bounding box center [504, 230] width 1009 height 461
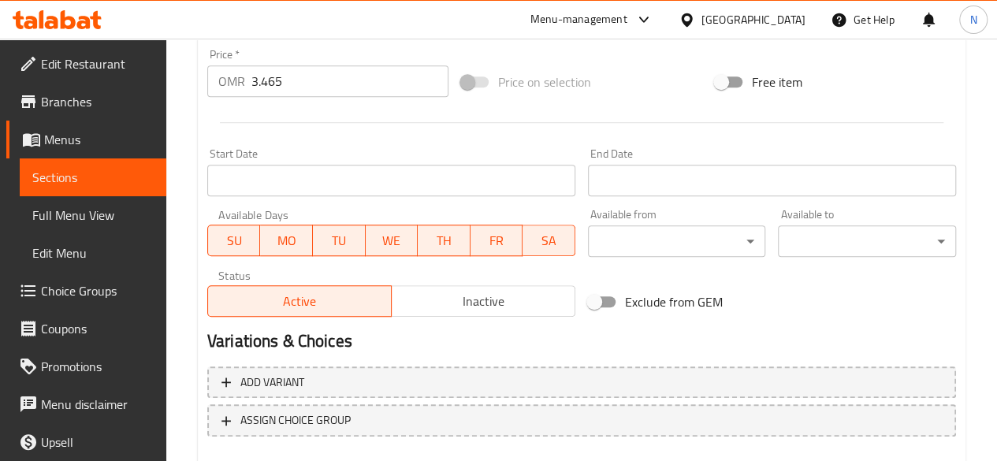
scroll to position [652, 0]
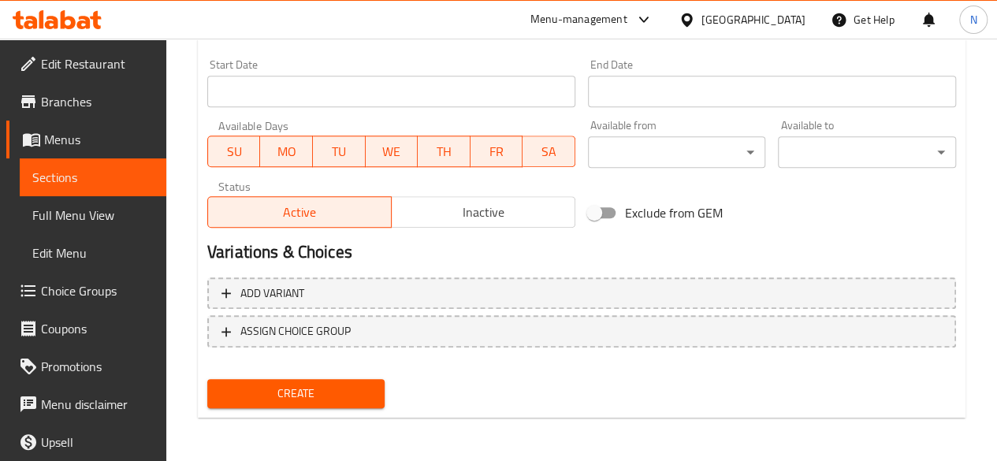
click at [303, 396] on span "Create" at bounding box center [296, 394] width 153 height 20
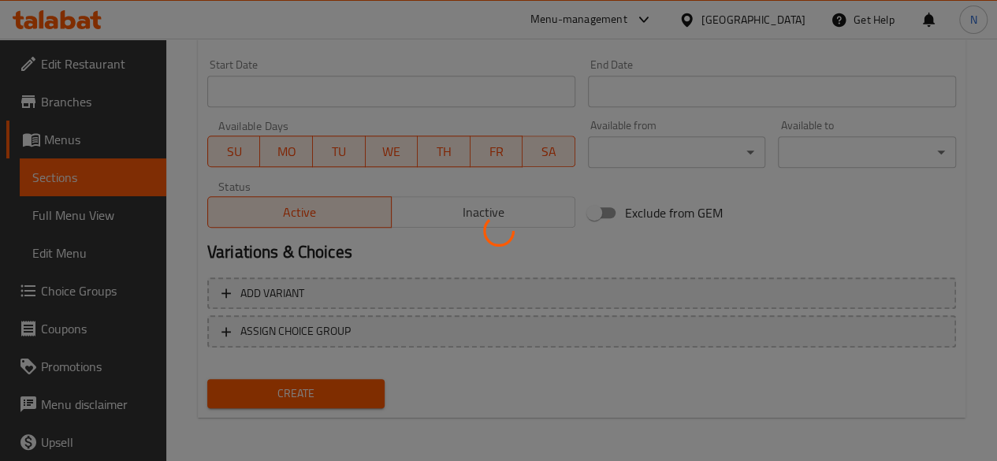
type input "0"
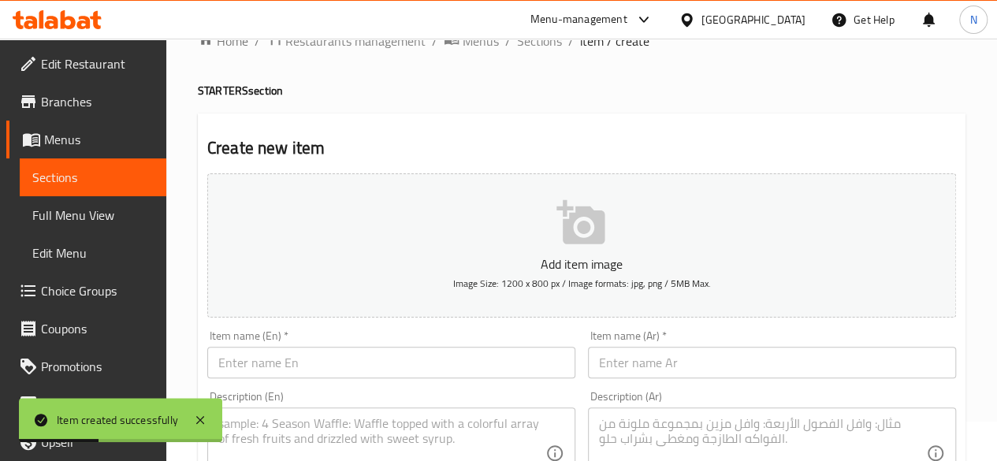
scroll to position [0, 0]
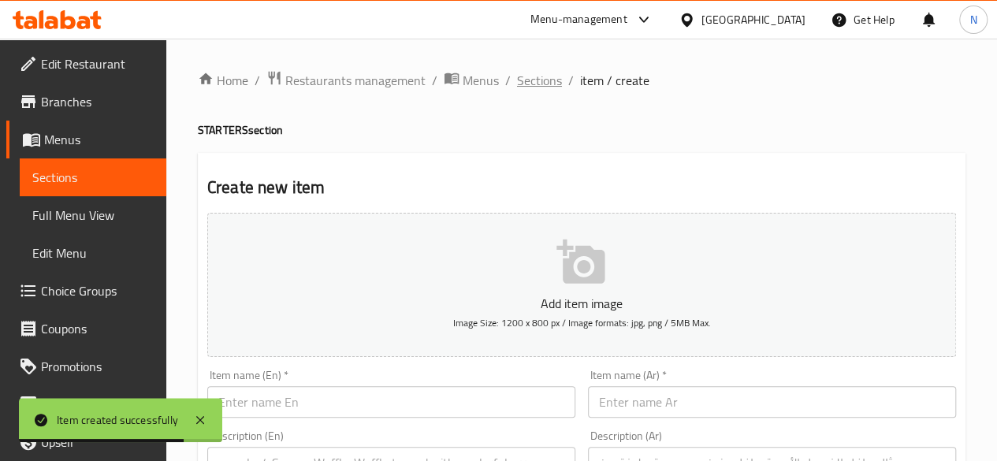
click at [541, 86] on span "Sections" at bounding box center [539, 80] width 45 height 19
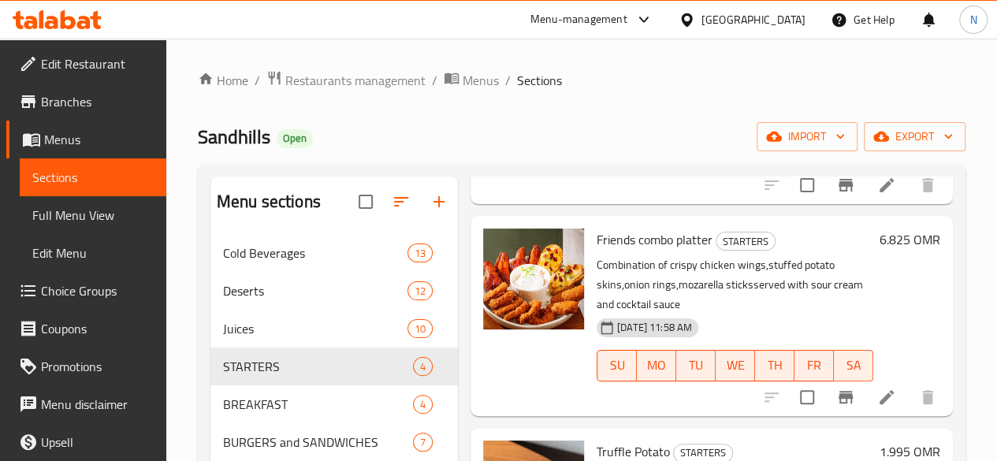
scroll to position [345, 0]
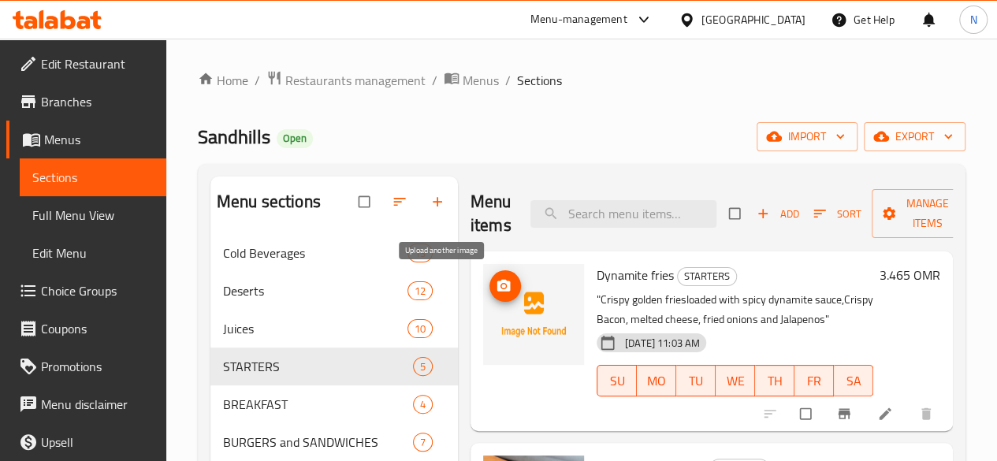
click at [501, 284] on circle "upload picture" at bounding box center [503, 286] width 4 height 4
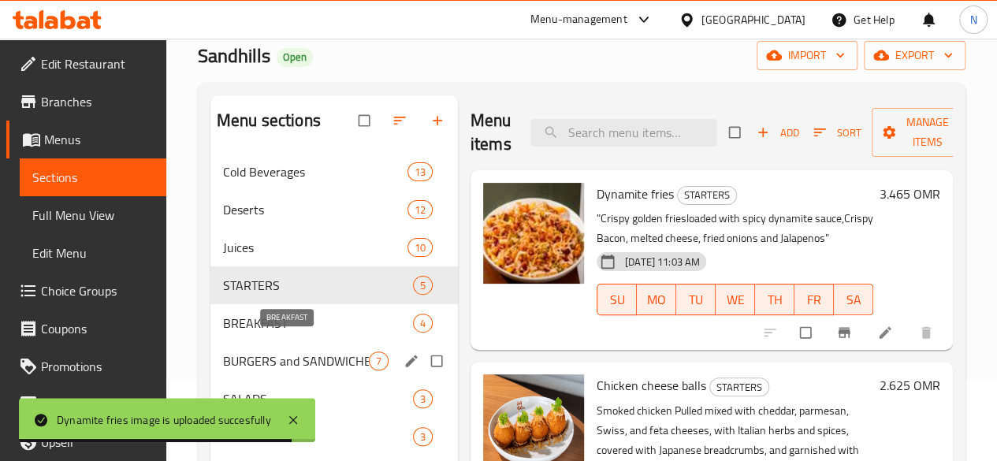
scroll to position [225, 0]
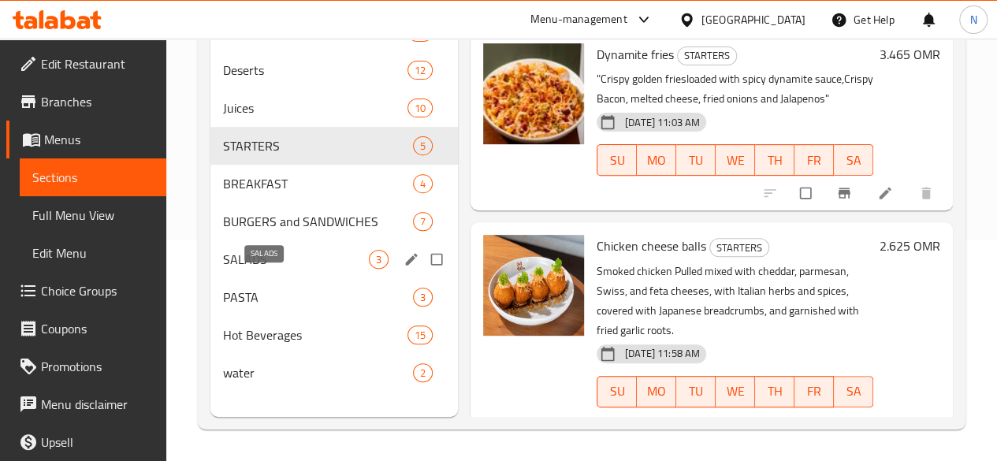
click at [262, 269] on span "SALADS" at bounding box center [296, 259] width 146 height 19
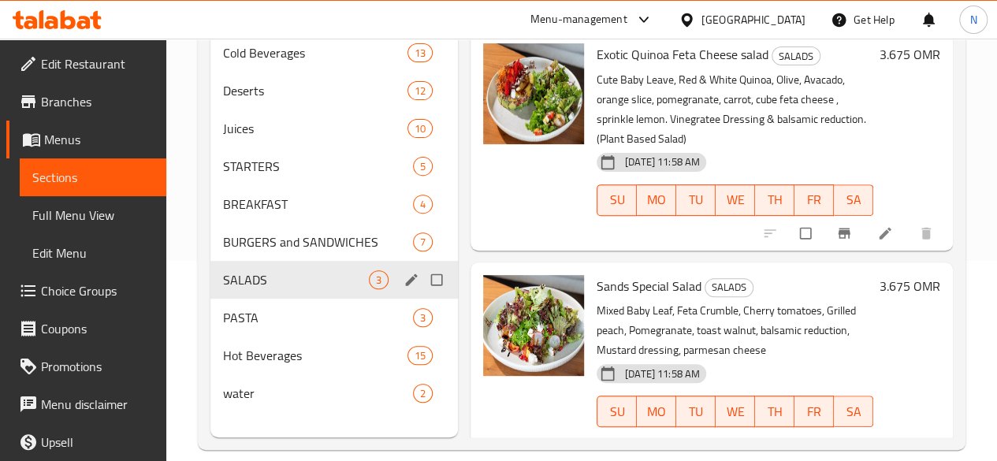
scroll to position [225, 0]
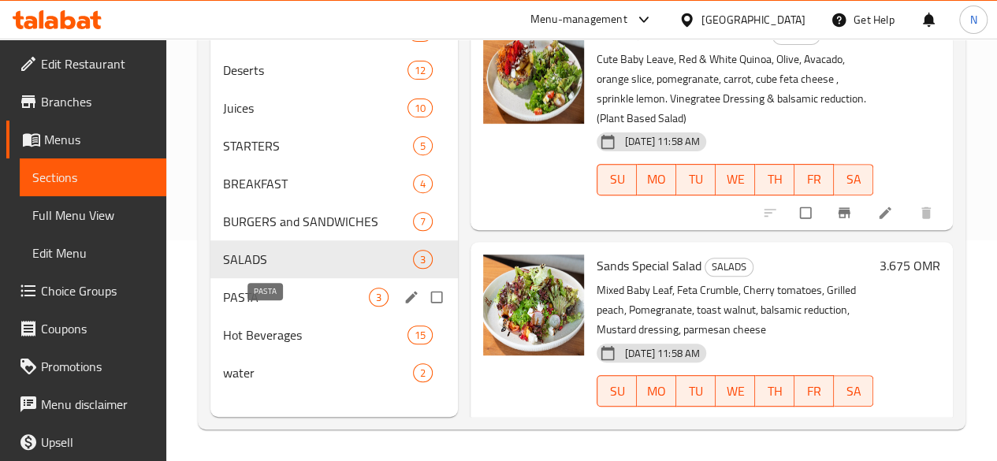
click at [268, 307] on span "PASTA" at bounding box center [296, 297] width 146 height 19
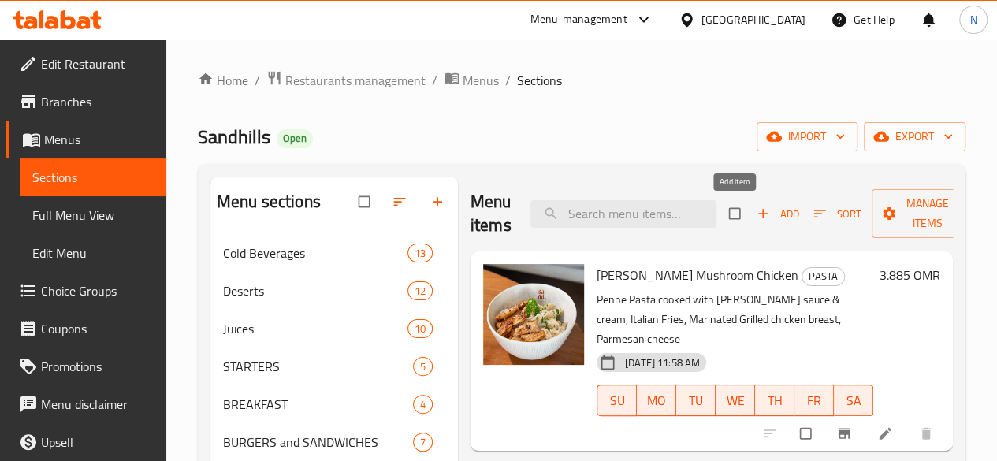
click at [756, 218] on span "Add" at bounding box center [777, 214] width 43 height 18
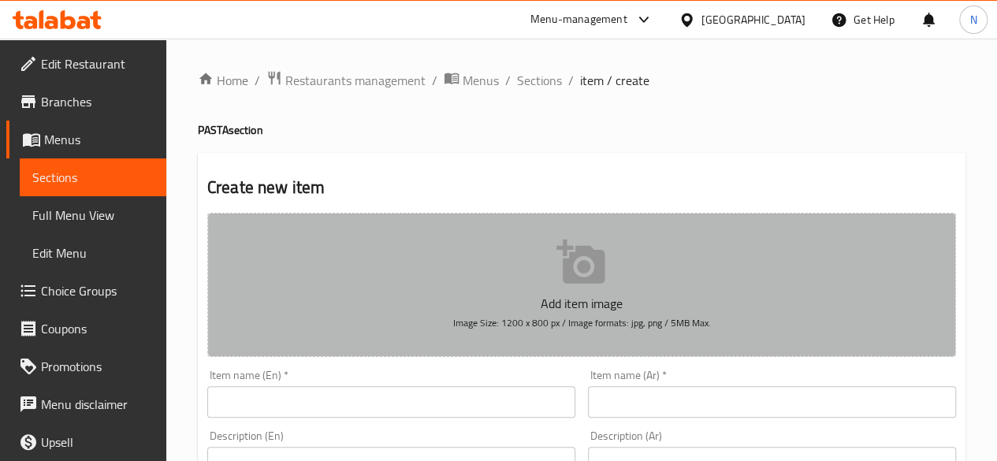
click at [550, 306] on p "Add item image" at bounding box center [582, 303] width 700 height 19
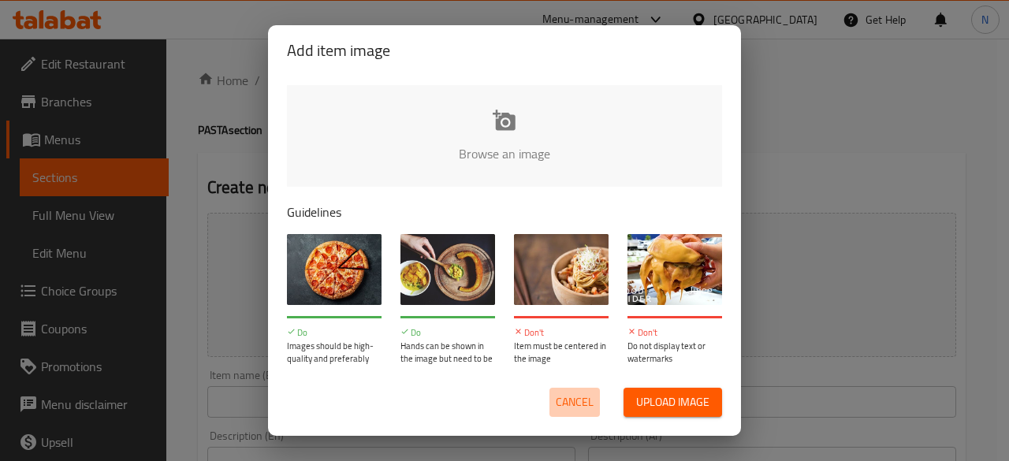
click at [578, 401] on span "Cancel" at bounding box center [574, 402] width 38 height 20
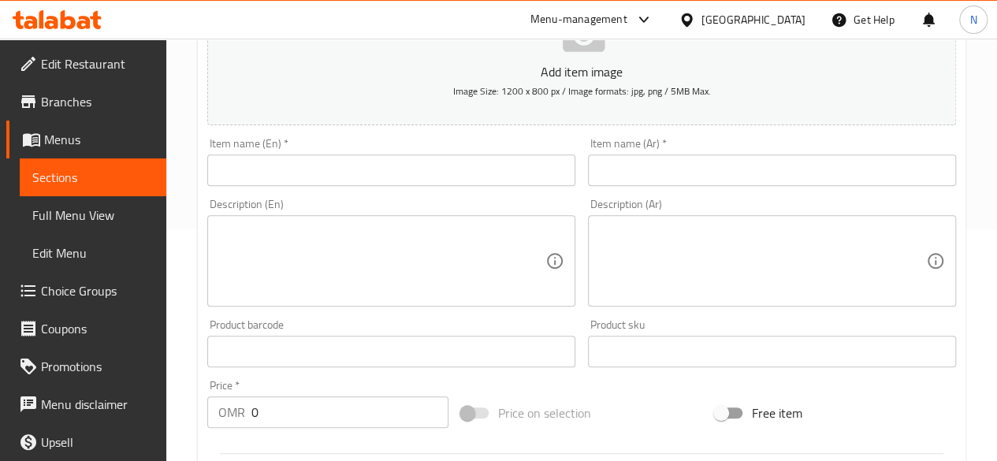
scroll to position [315, 0]
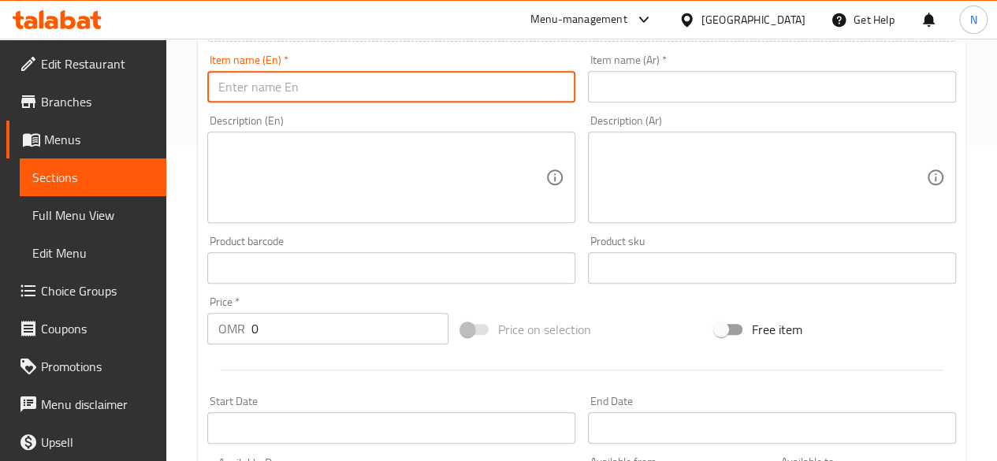
click at [247, 88] on input "text" at bounding box center [391, 87] width 368 height 32
paste input "Chicken Penne pink sauce pasta"
type input "Chicken Penne pink sauce pasta"
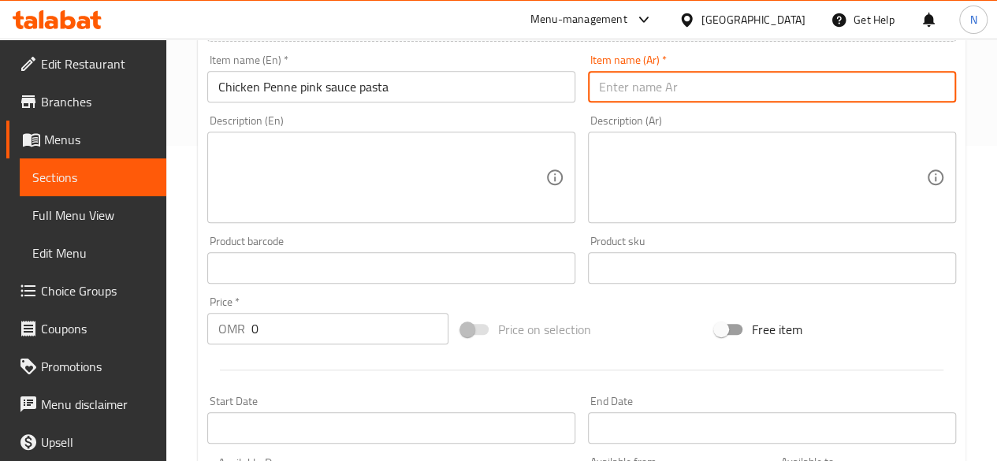
click at [630, 89] on input "text" at bounding box center [772, 87] width 368 height 32
paste input "معكرونه دجاج بينك صوص"
type input "معكرونه دجاج بينك صوص"
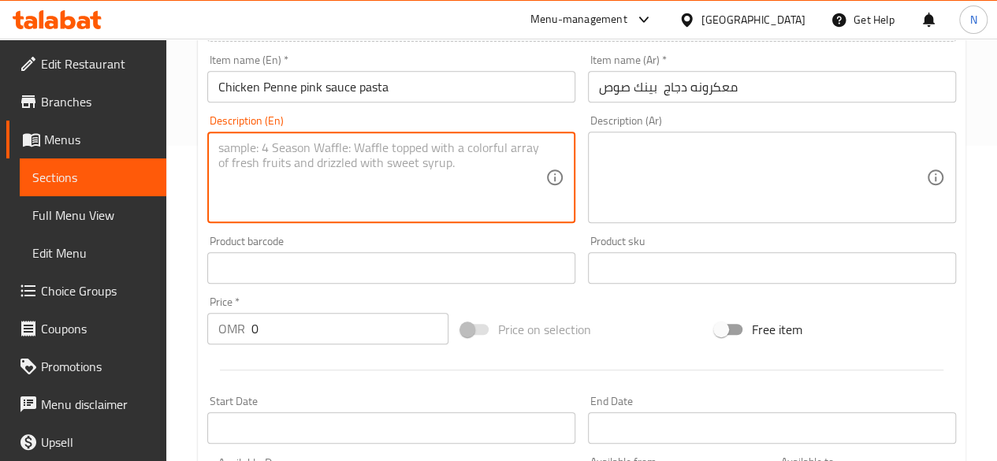
click at [326, 208] on textarea at bounding box center [381, 177] width 327 height 75
paste textarea ""Penne Pasta Tossed with creamy pink Manara Sauce, served with grilled chicken …"
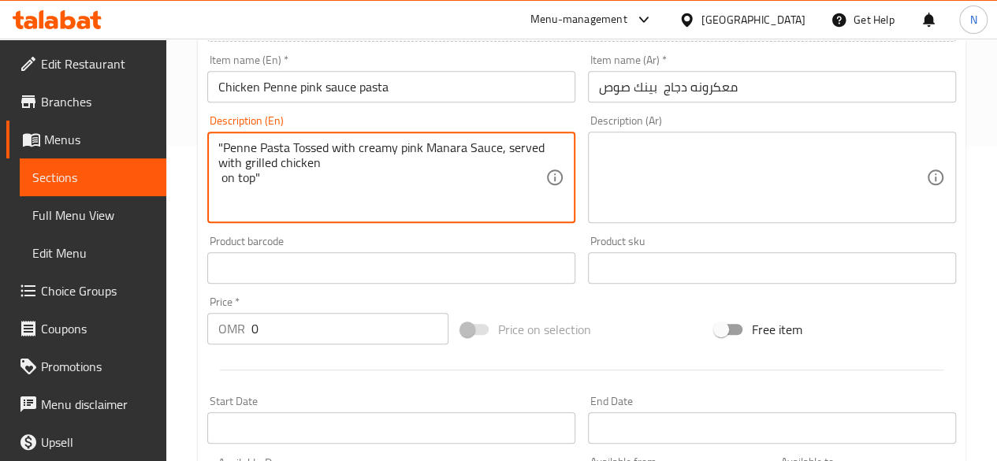
type textarea ""Penne Pasta Tossed with creamy pink Manara Sauce, served with grilled chicken …"
click at [638, 186] on textarea at bounding box center [762, 177] width 327 height 75
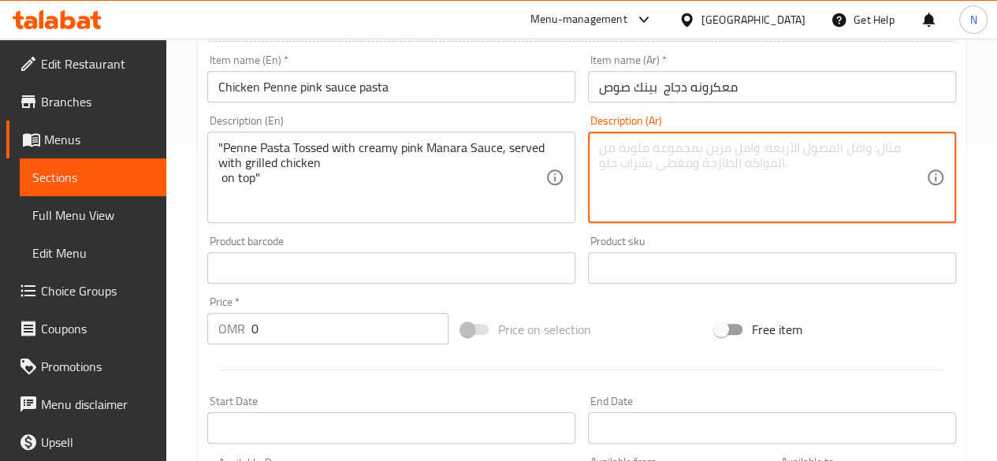
paste textarea "مكرونه بينى ممزوجه بصوص مارينارا بينك كريميه، تقدم مع دجاج مشوى ."
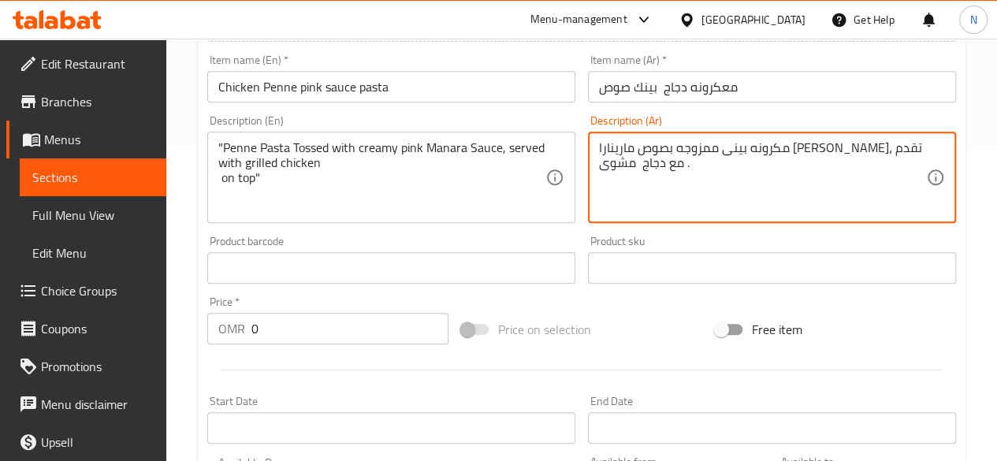
type textarea "مكرونه بينى ممزوجه بصوص مارينارا بينك كريميه، تقدم مع دجاج مشوى ."
click at [289, 333] on input "0" at bounding box center [349, 329] width 197 height 32
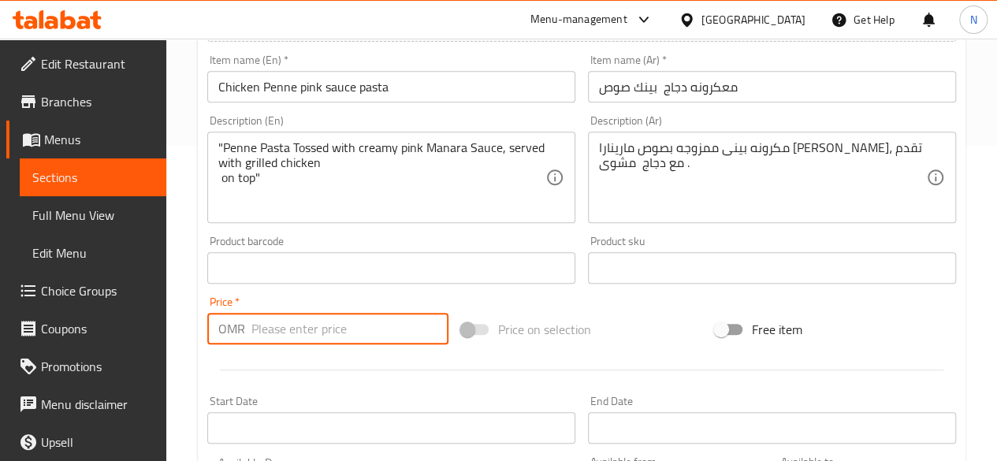
paste input "4.4"
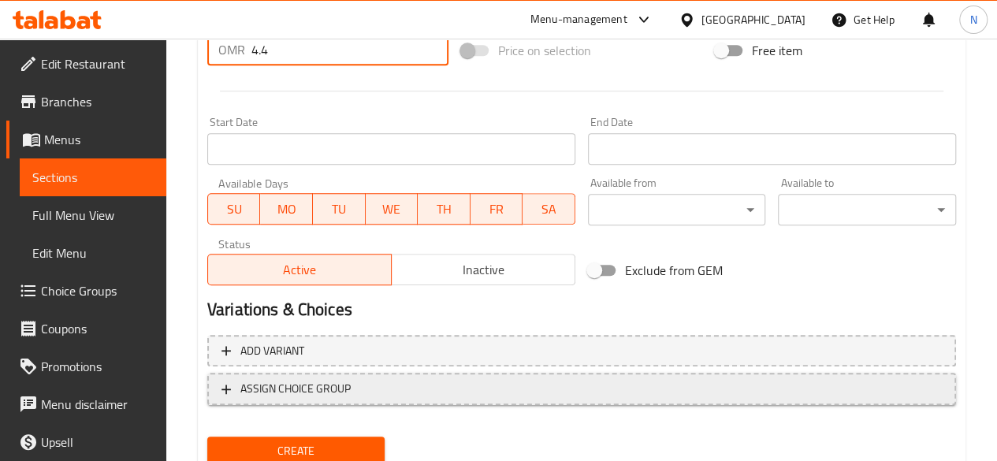
scroll to position [652, 0]
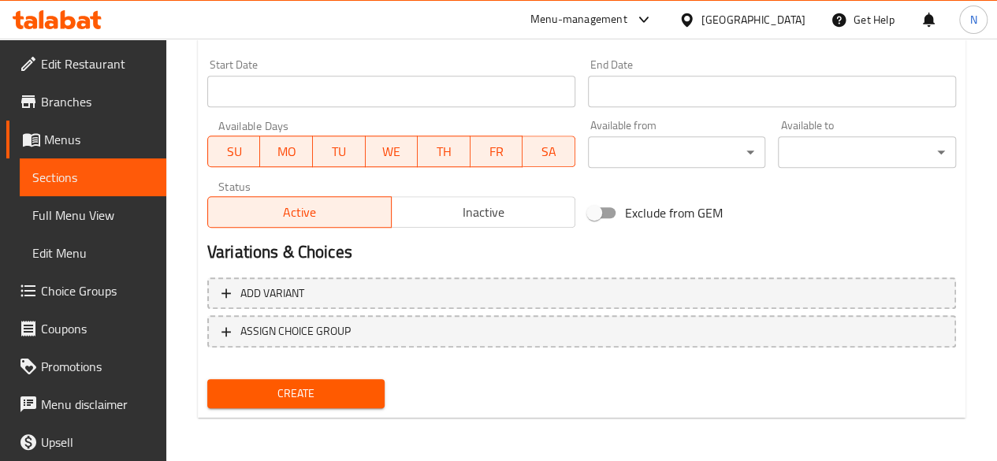
type input "4.4"
click at [319, 393] on span "Create" at bounding box center [296, 394] width 153 height 20
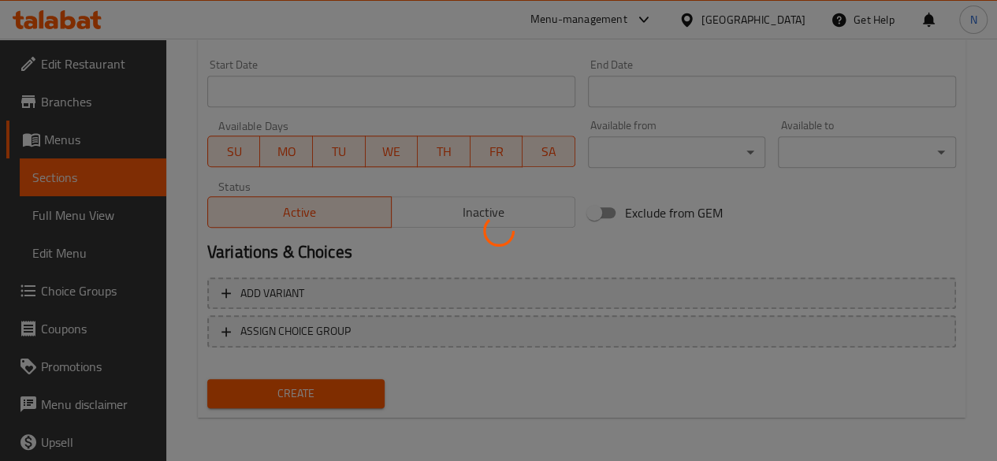
type input "0"
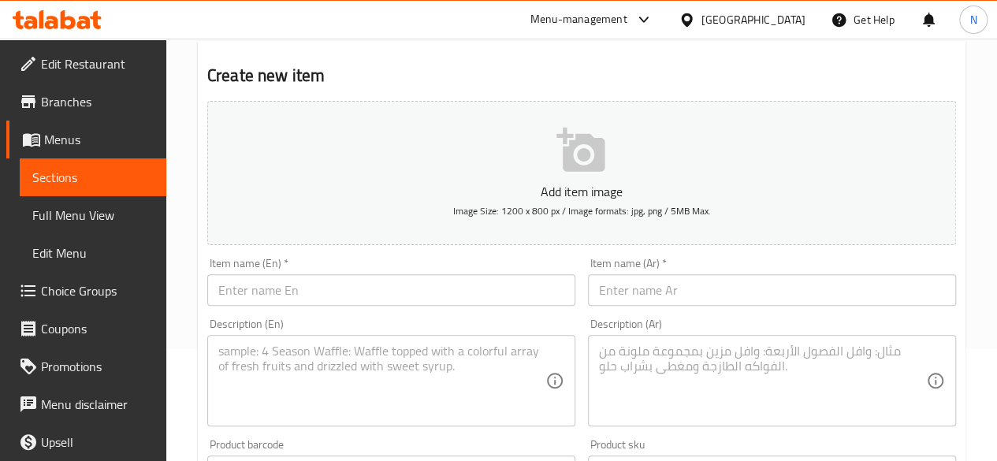
scroll to position [21, 0]
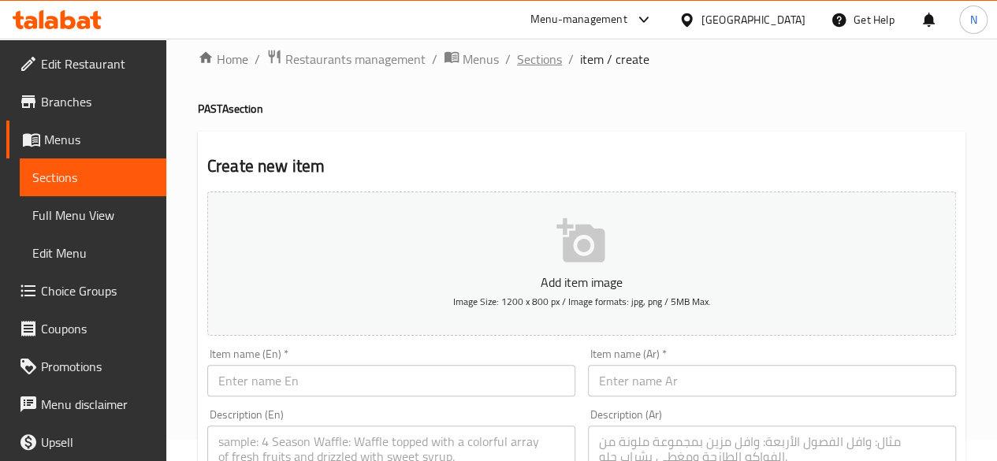
click at [531, 52] on span "Sections" at bounding box center [539, 59] width 45 height 19
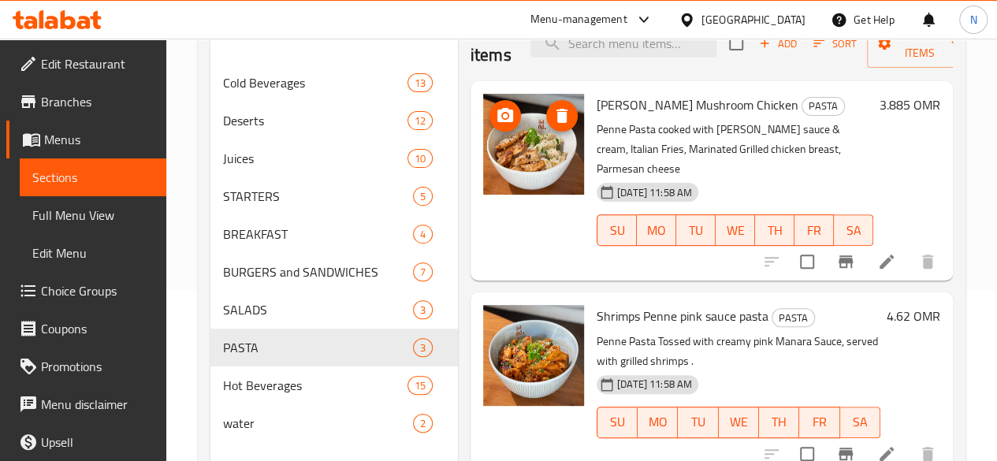
scroll to position [225, 0]
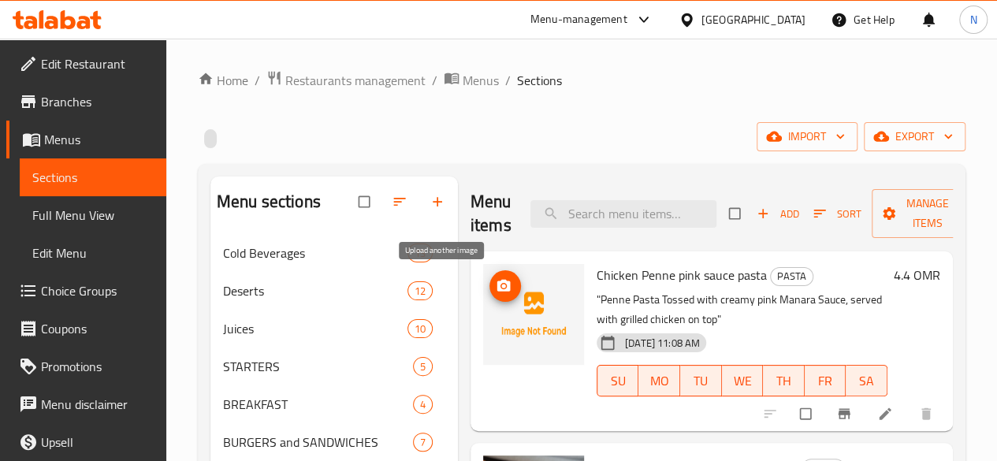
click at [496, 285] on icon "upload picture" at bounding box center [504, 286] width 16 height 16
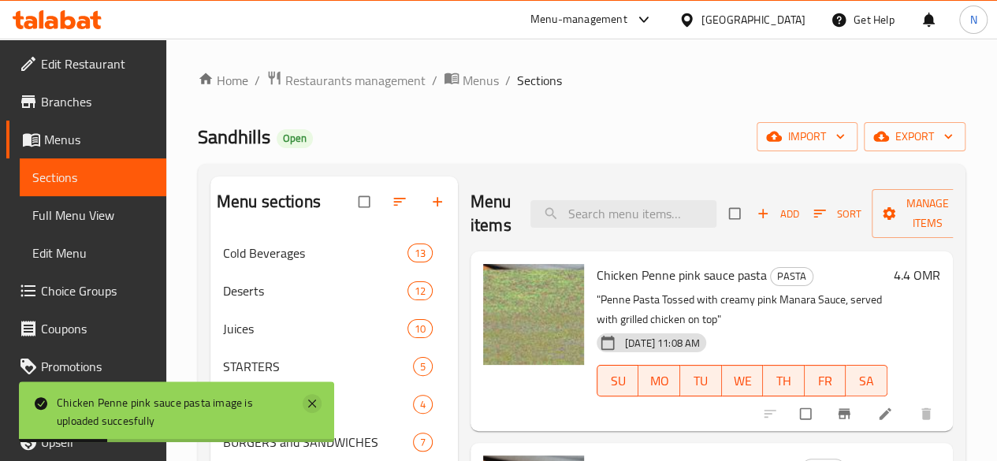
click at [317, 404] on icon at bounding box center [312, 403] width 19 height 19
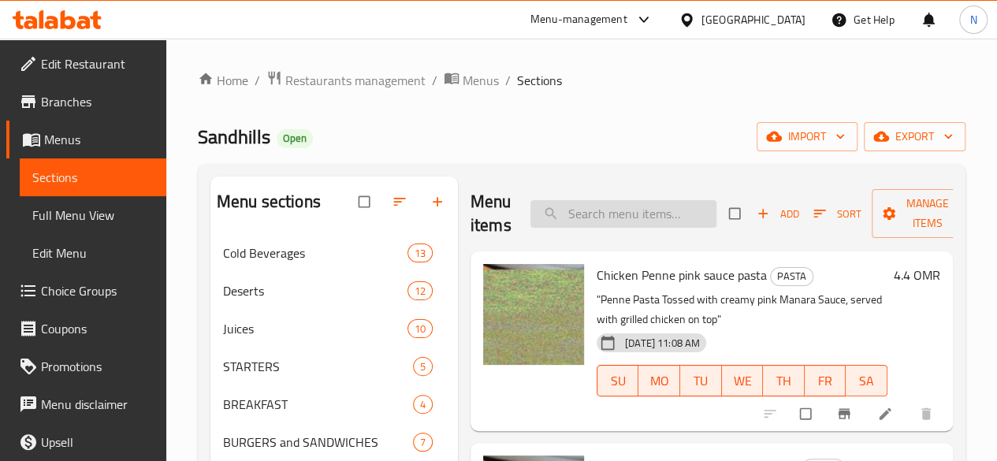
click at [540, 218] on input "search" at bounding box center [623, 214] width 186 height 28
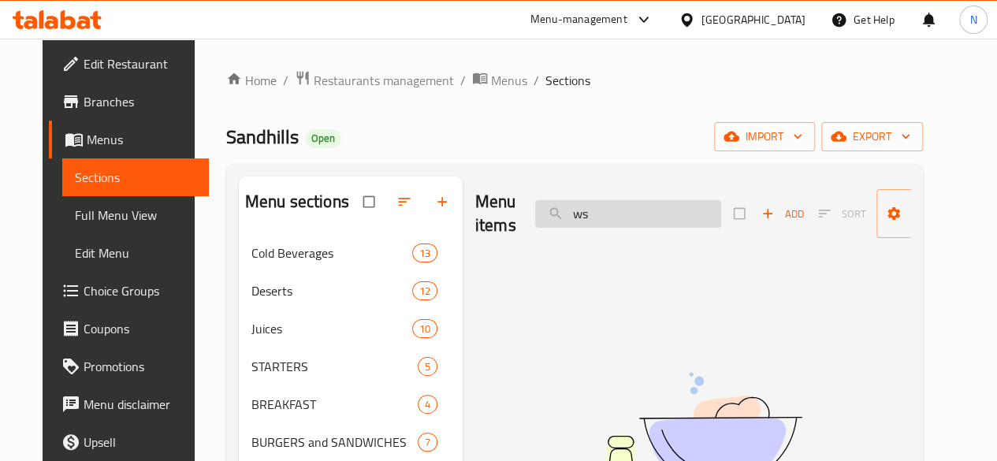
type input "w"
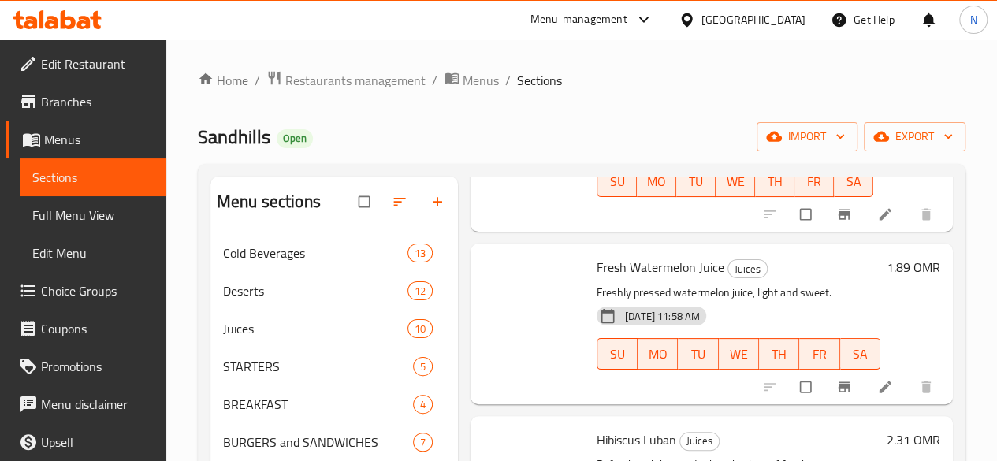
scroll to position [2521, 0]
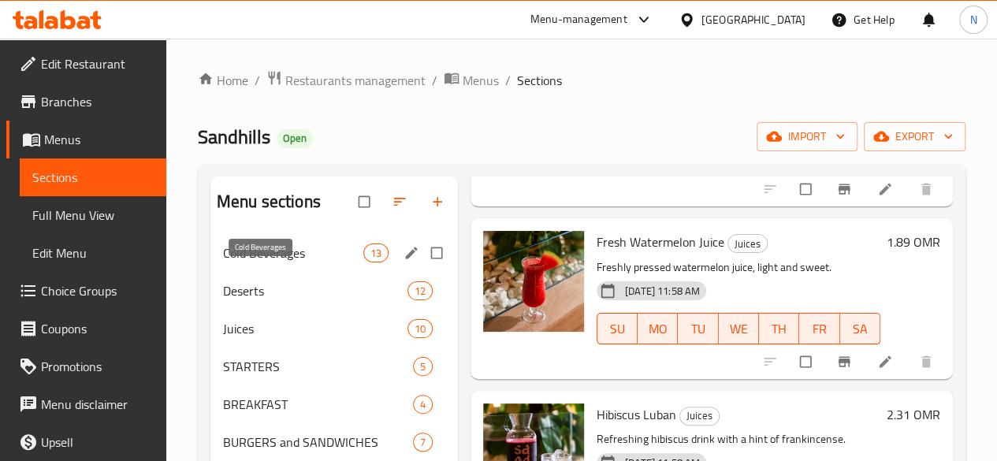
type input "es"
click at [247, 262] on span "Cold Beverages" at bounding box center [293, 252] width 140 height 19
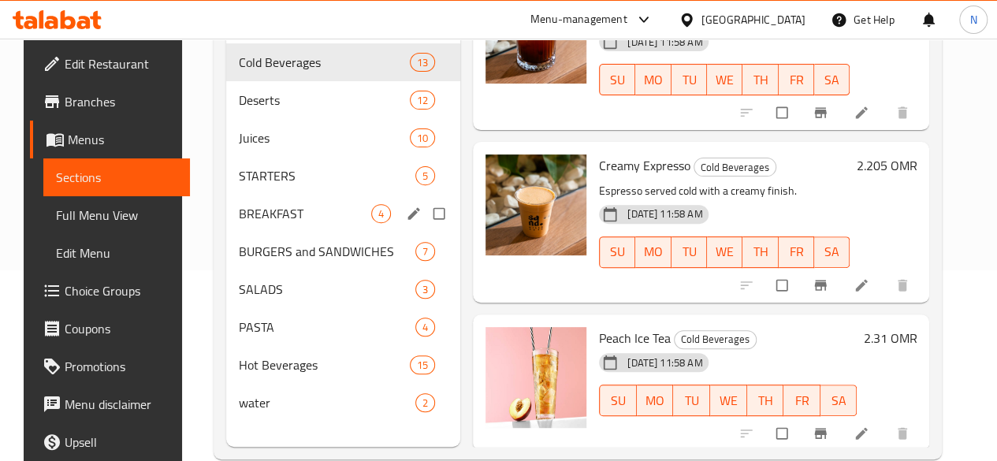
scroll to position [225, 0]
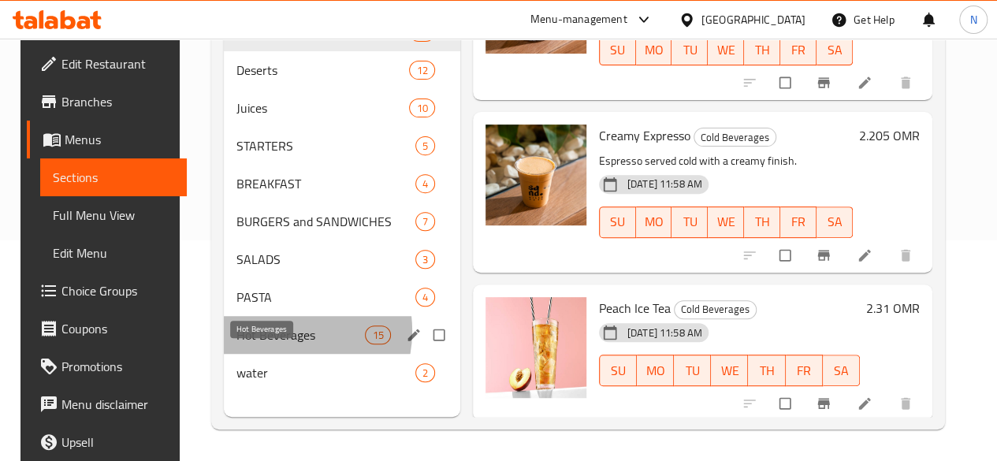
click at [268, 344] on span "Hot Beverages" at bounding box center [300, 334] width 128 height 19
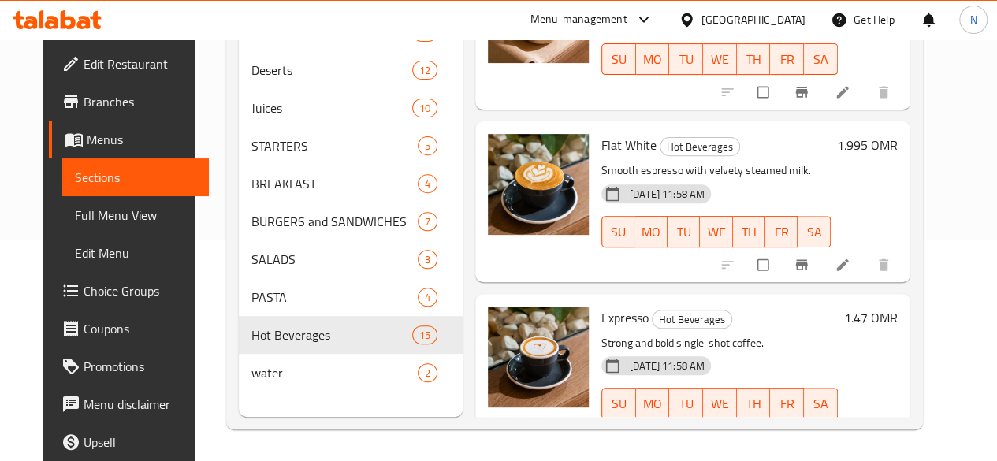
scroll to position [867, 0]
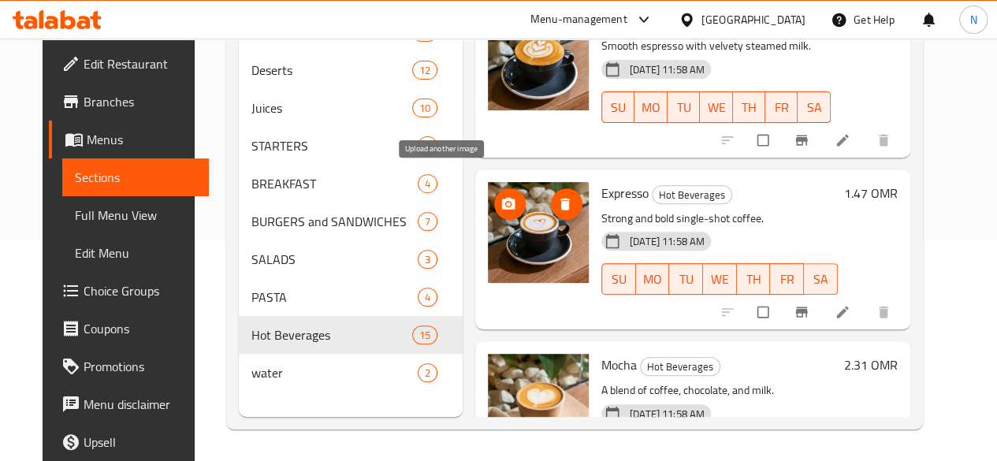
click at [502, 198] on icon "upload picture" at bounding box center [508, 204] width 13 height 12
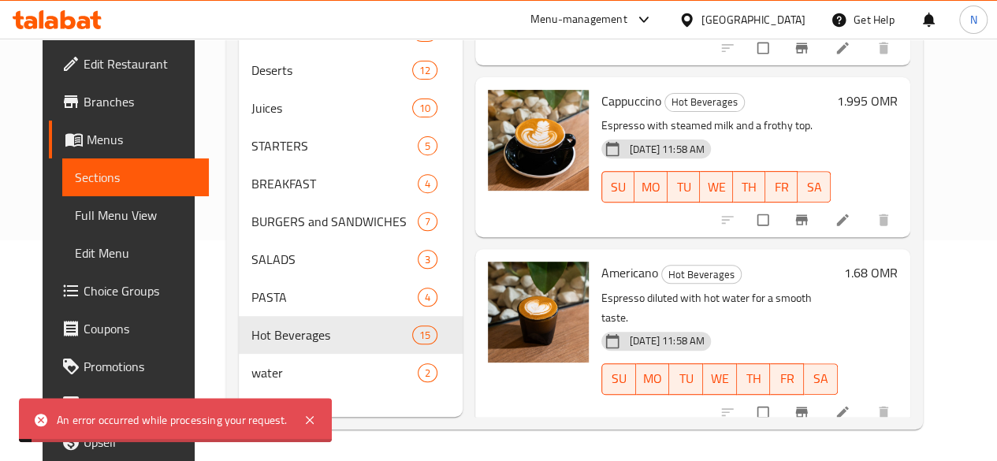
scroll to position [1655, 0]
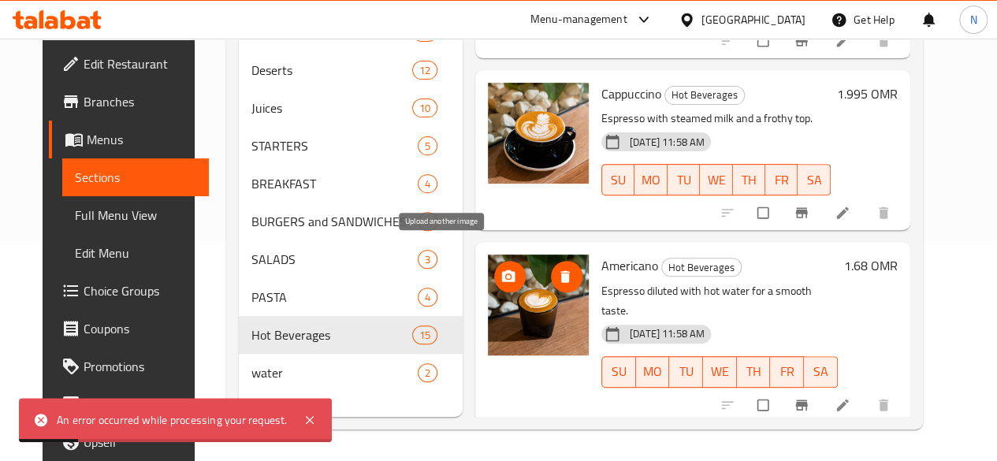
click at [500, 269] on icon "upload picture" at bounding box center [508, 277] width 16 height 16
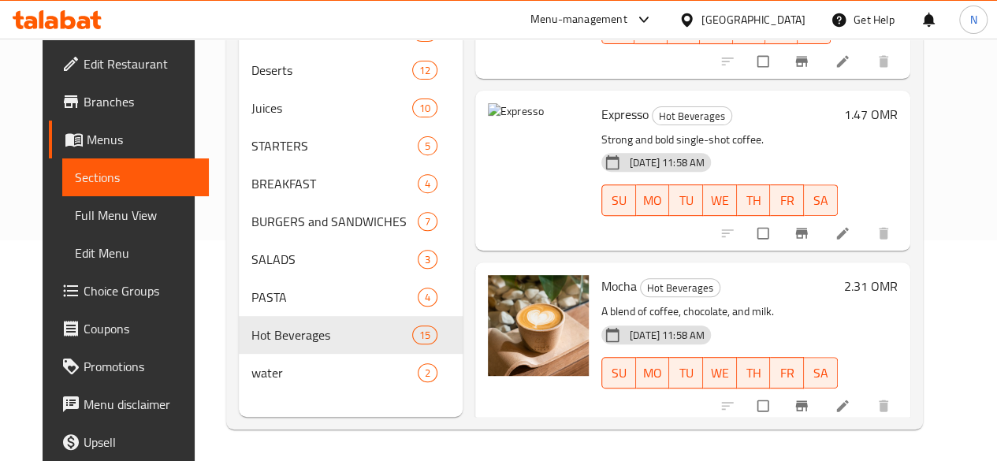
scroll to position [788, 0]
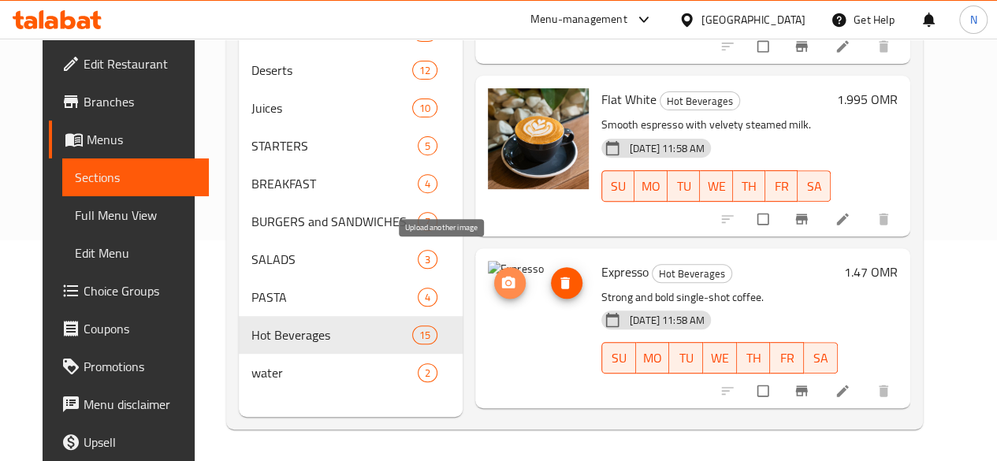
click at [502, 277] on icon "upload picture" at bounding box center [508, 283] width 13 height 12
click at [500, 275] on icon "upload picture" at bounding box center [508, 283] width 16 height 16
click at [506, 281] on circle "upload picture" at bounding box center [508, 283] width 4 height 4
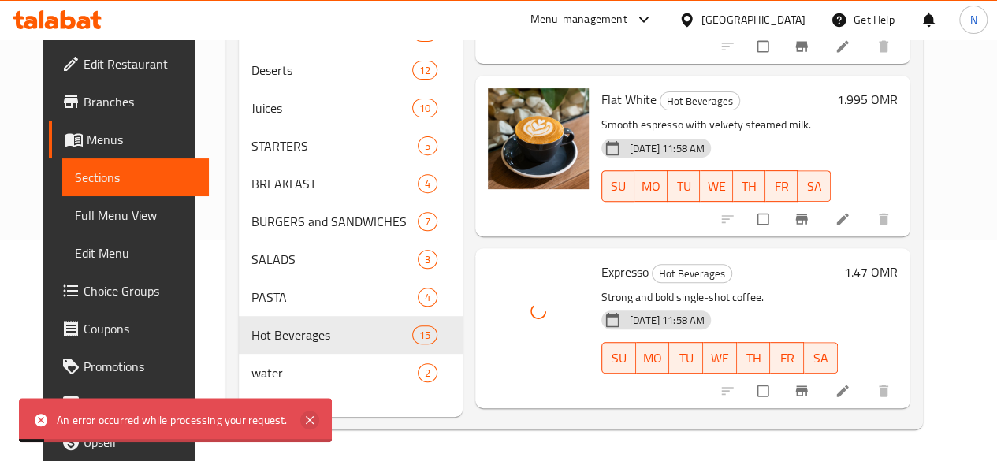
click at [312, 420] on icon at bounding box center [309, 420] width 19 height 19
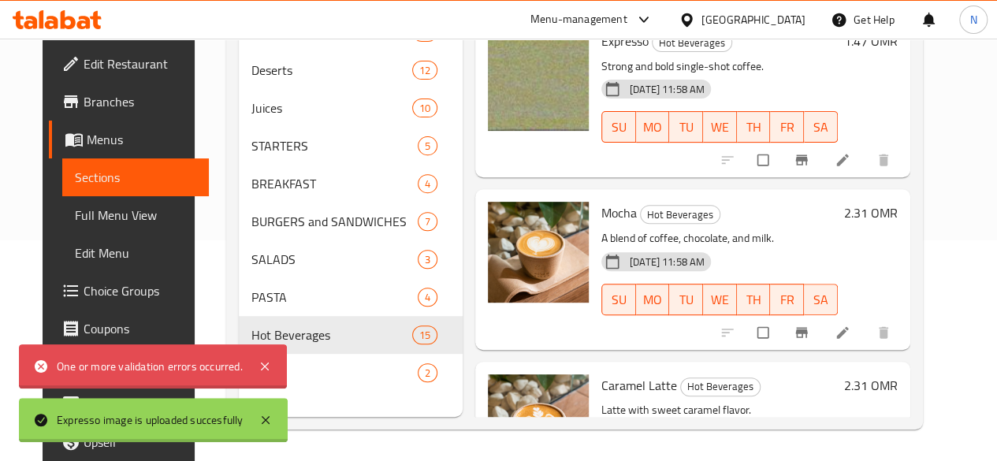
scroll to position [867, 0]
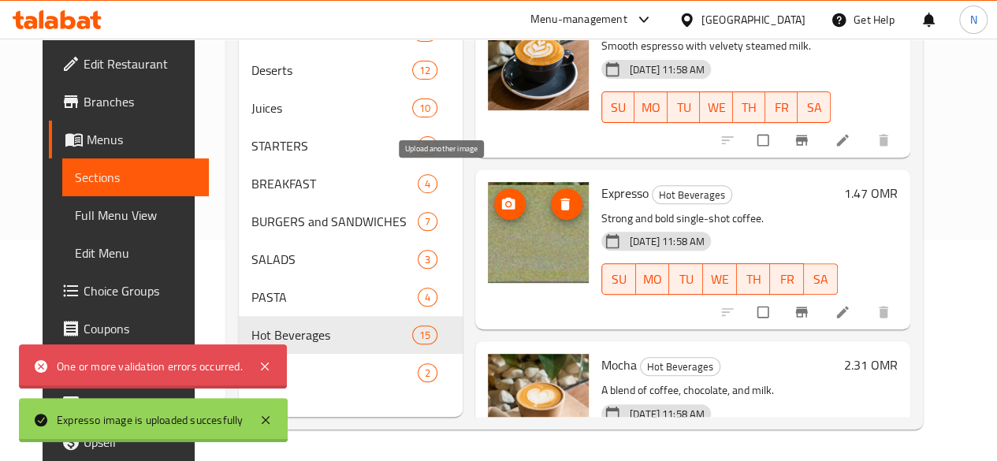
click at [506, 202] on circle "upload picture" at bounding box center [508, 204] width 4 height 4
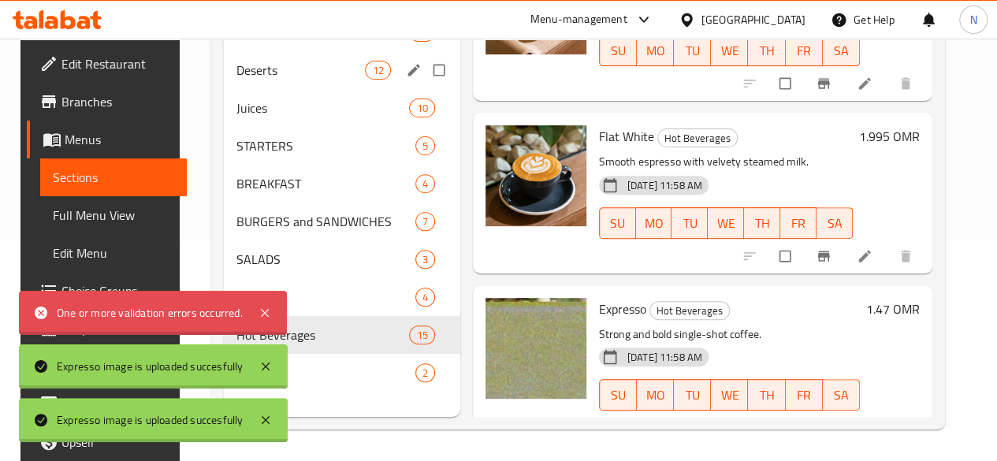
scroll to position [556, 0]
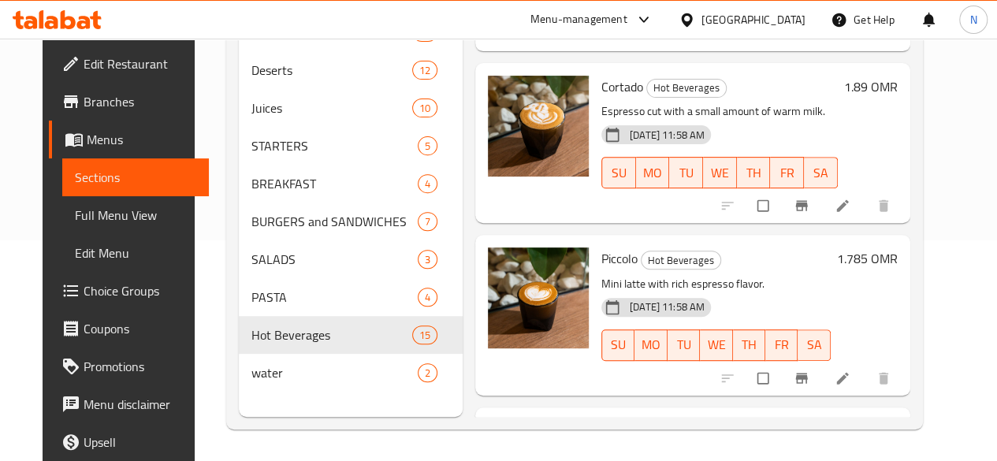
scroll to position [1975, 0]
